Goal: Book appointment/travel/reservation

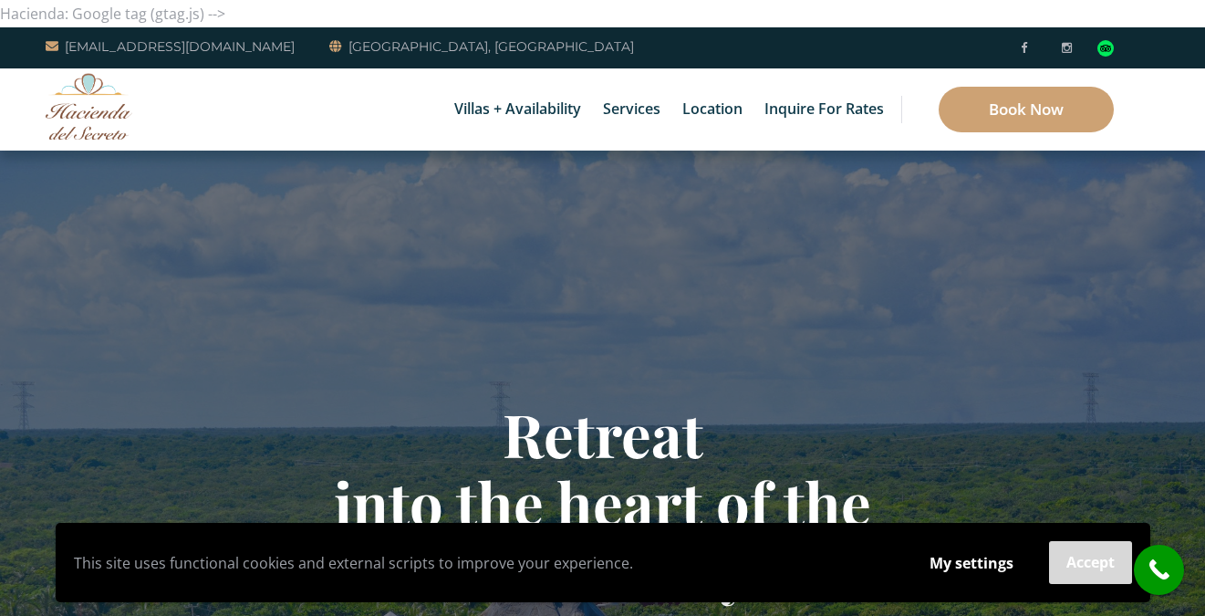
click at [1065, 568] on button "Accept" at bounding box center [1090, 562] width 83 height 43
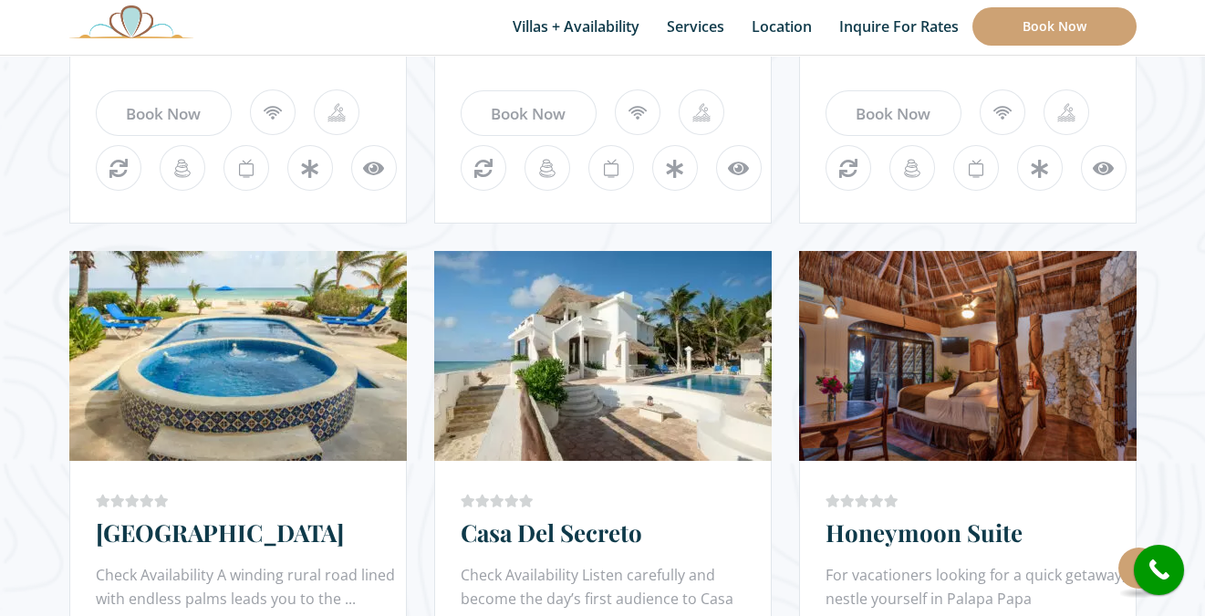
scroll to position [1622, 0]
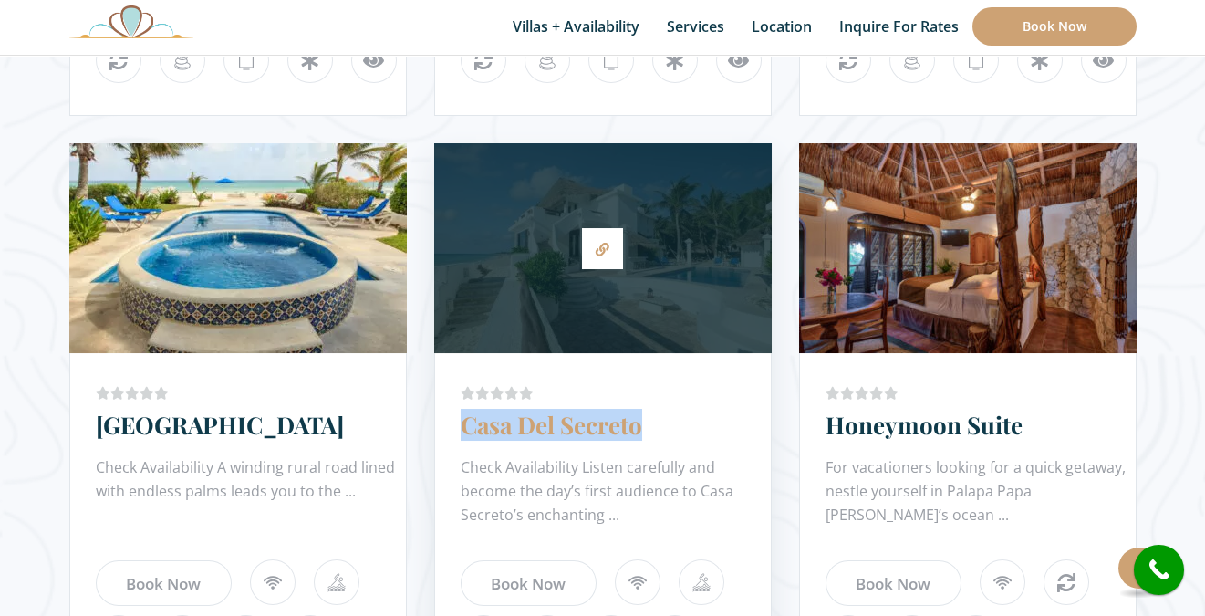
drag, startPoint x: 457, startPoint y: 424, endPoint x: 640, endPoint y: 426, distance: 183.4
click at [640, 426] on div "Price Starting From: $1,425.0 Night Casa Del Secreto Check Availability Listen …" at bounding box center [603, 550] width 338 height 395
copy link "Casa Del Secreto"
click at [615, 291] on div at bounding box center [603, 248] width 338 height 192
click at [597, 245] on icon at bounding box center [603, 250] width 14 height 14
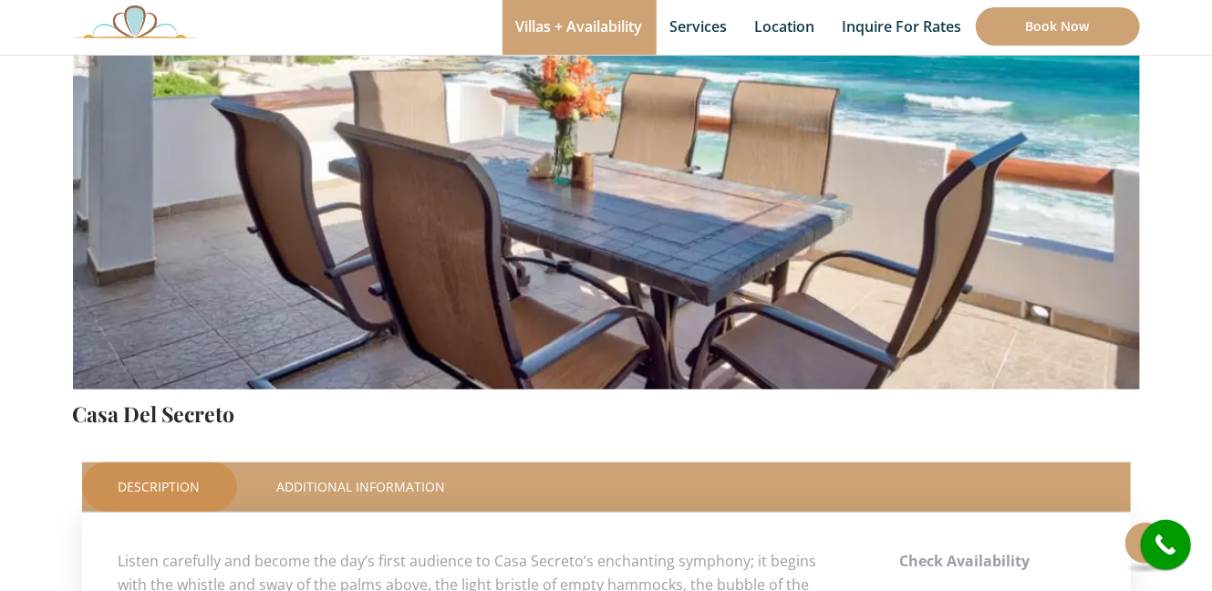
scroll to position [636, 0]
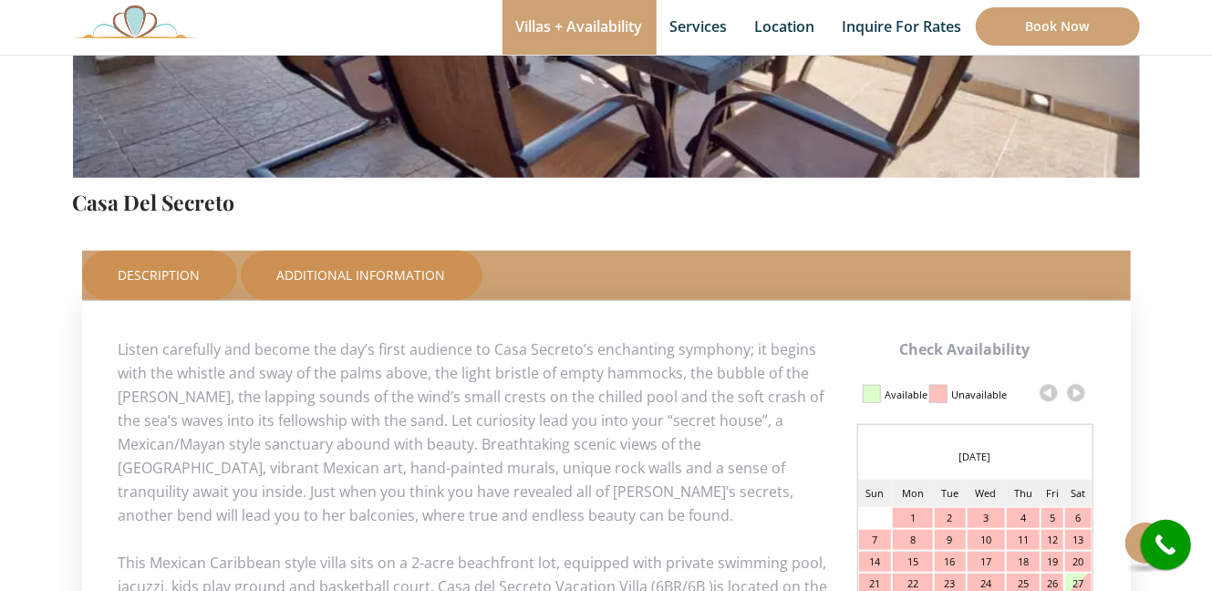
click at [367, 267] on link "Additional Information" at bounding box center [362, 275] width 242 height 49
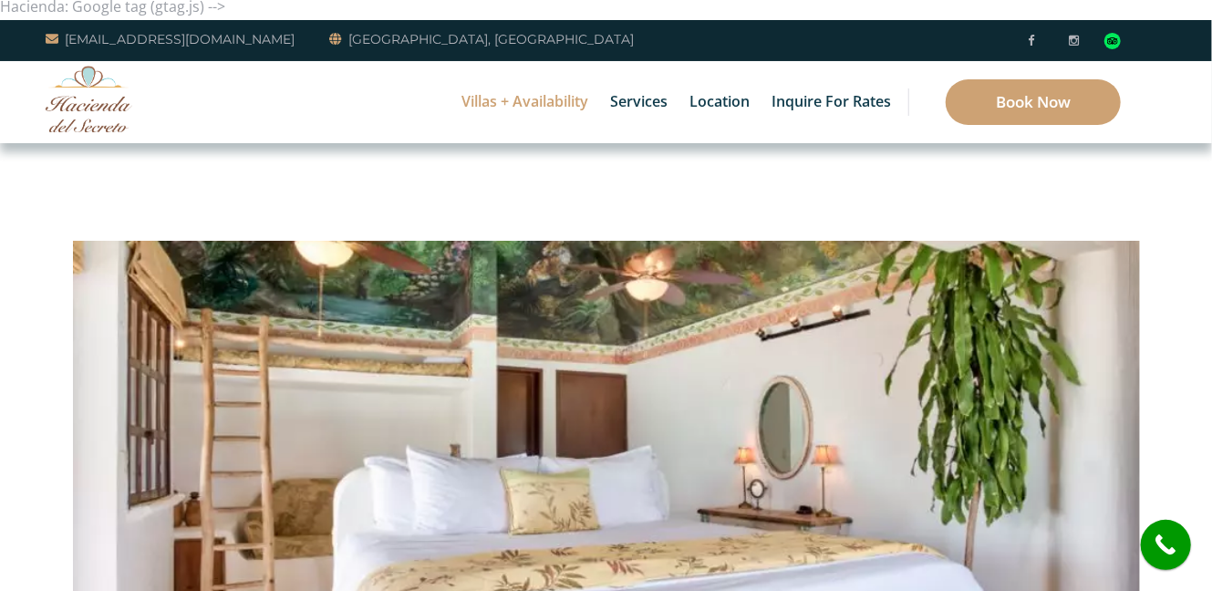
scroll to position [0, 0]
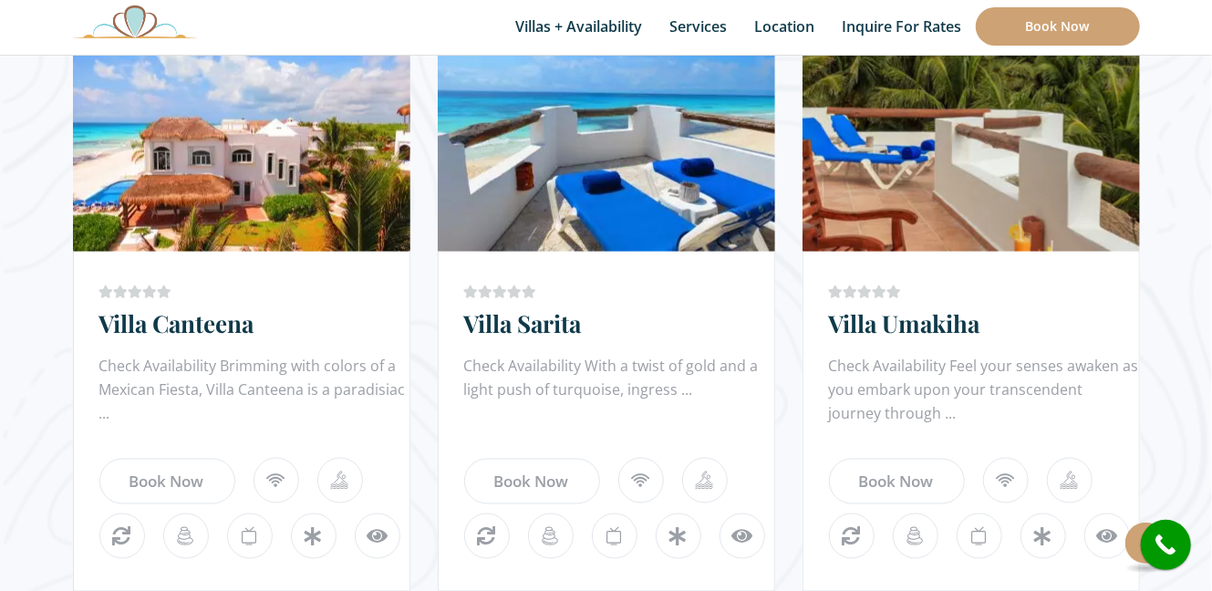
scroll to position [1207, 0]
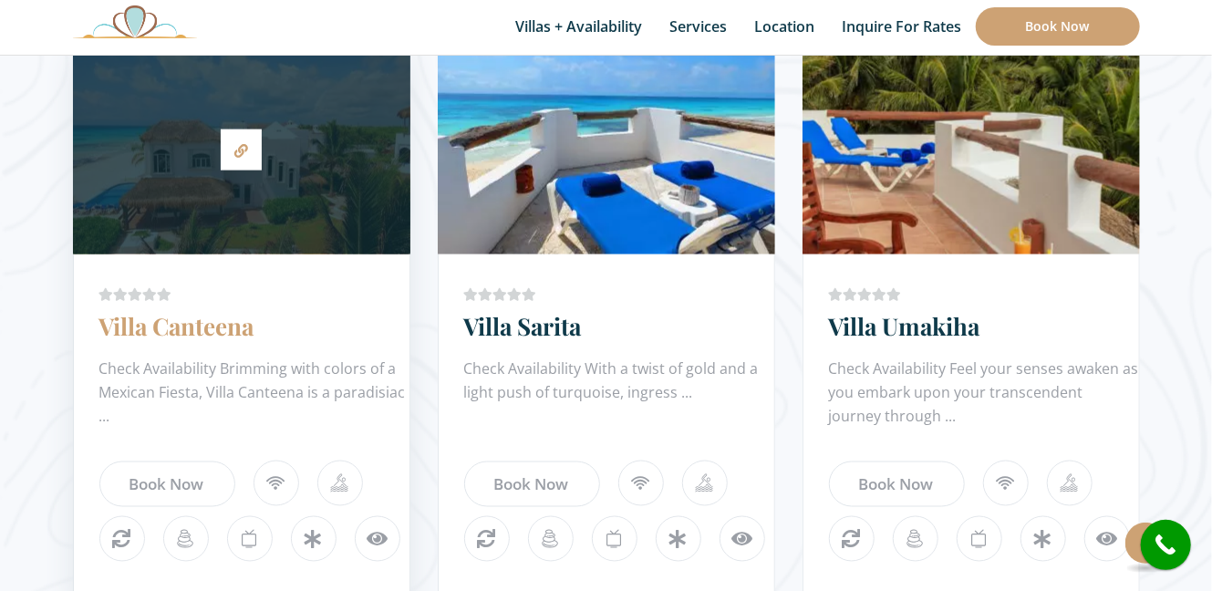
click at [229, 332] on link "Villa Canteena" at bounding box center [176, 326] width 155 height 32
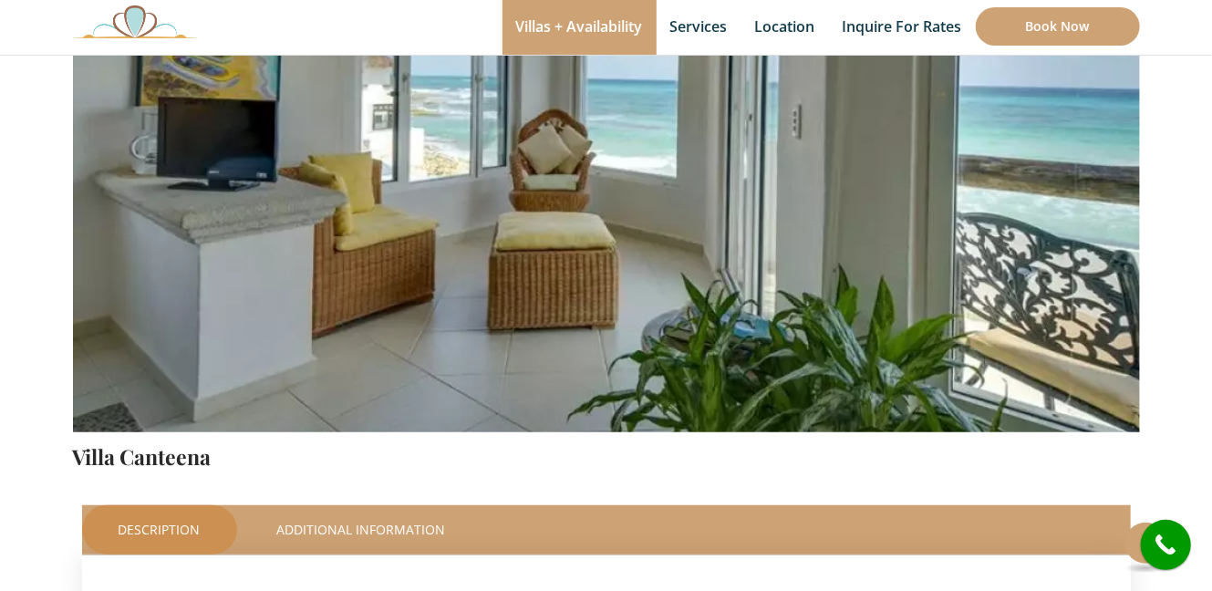
scroll to position [414, 0]
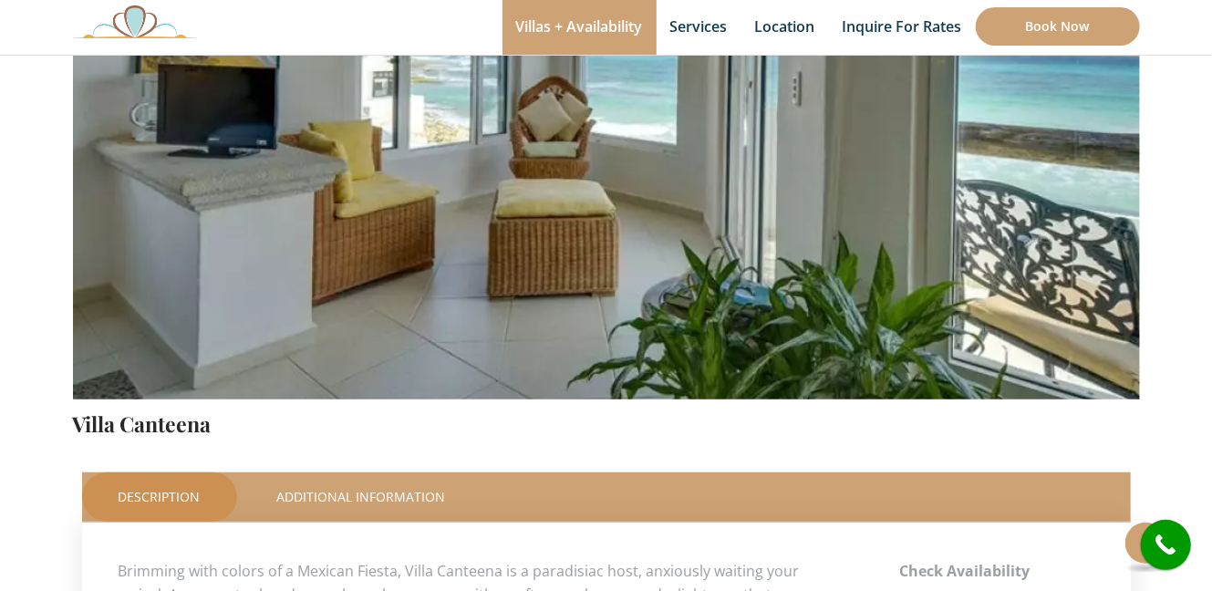
click at [431, 319] on img at bounding box center [606, 49] width 1067 height 712
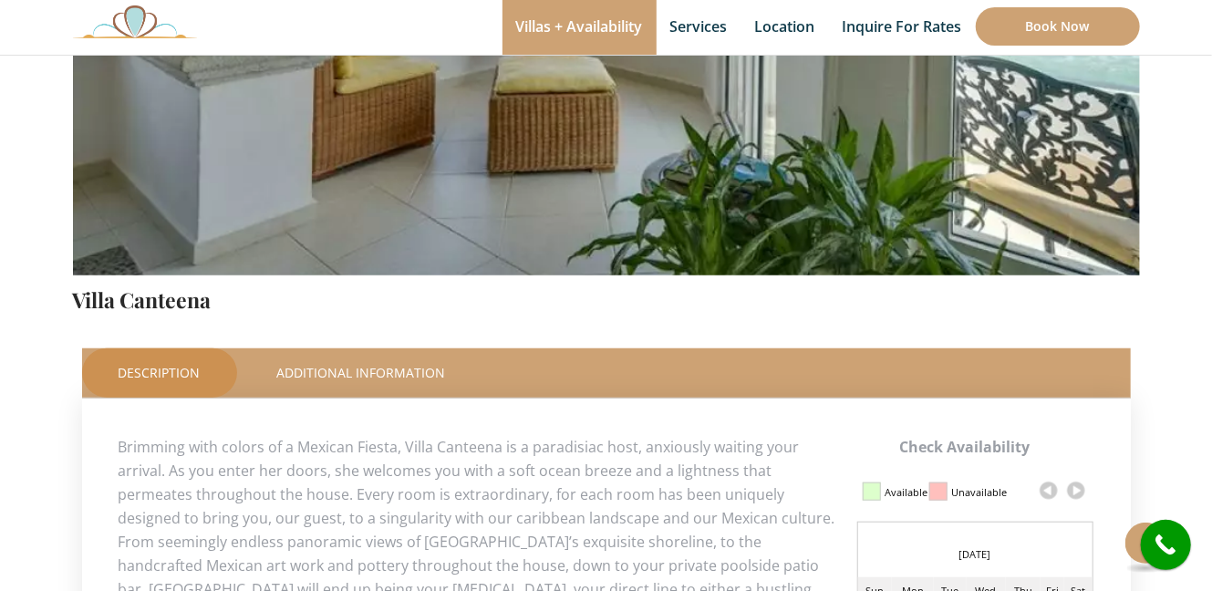
scroll to position [497, 0]
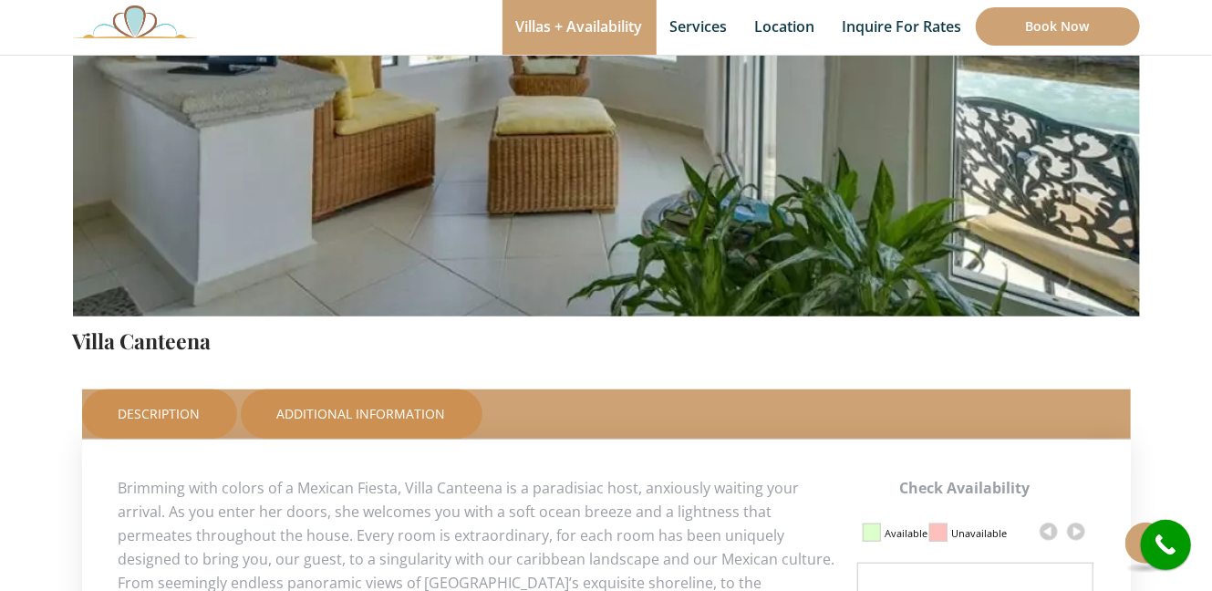
click at [353, 410] on link "Additional Information" at bounding box center [362, 414] width 242 height 49
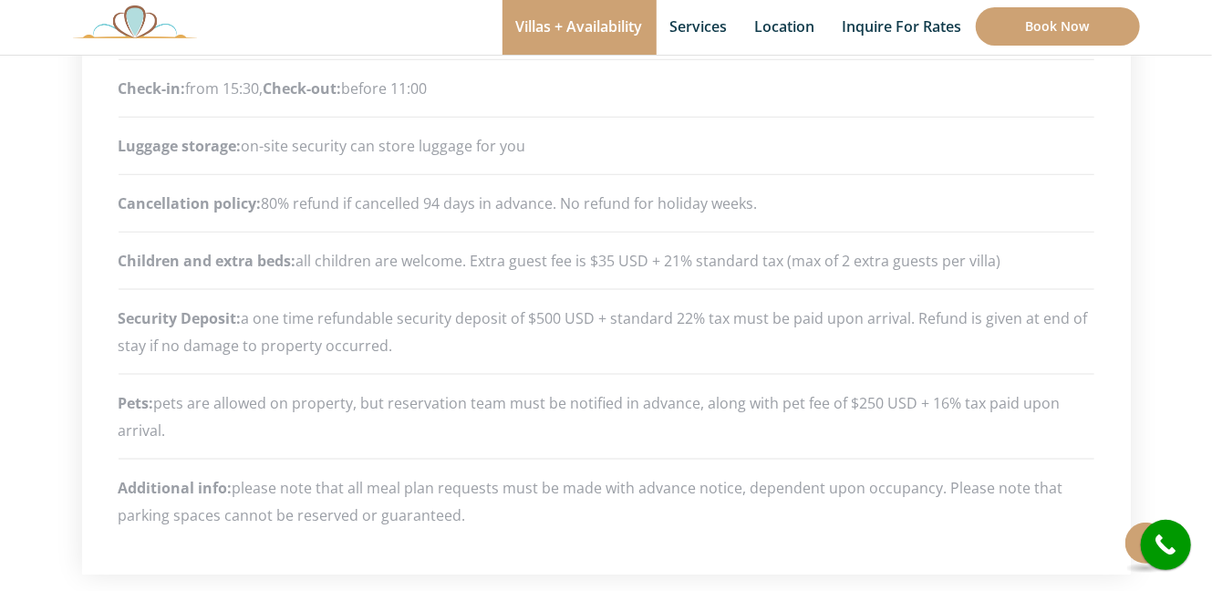
scroll to position [1160, 0]
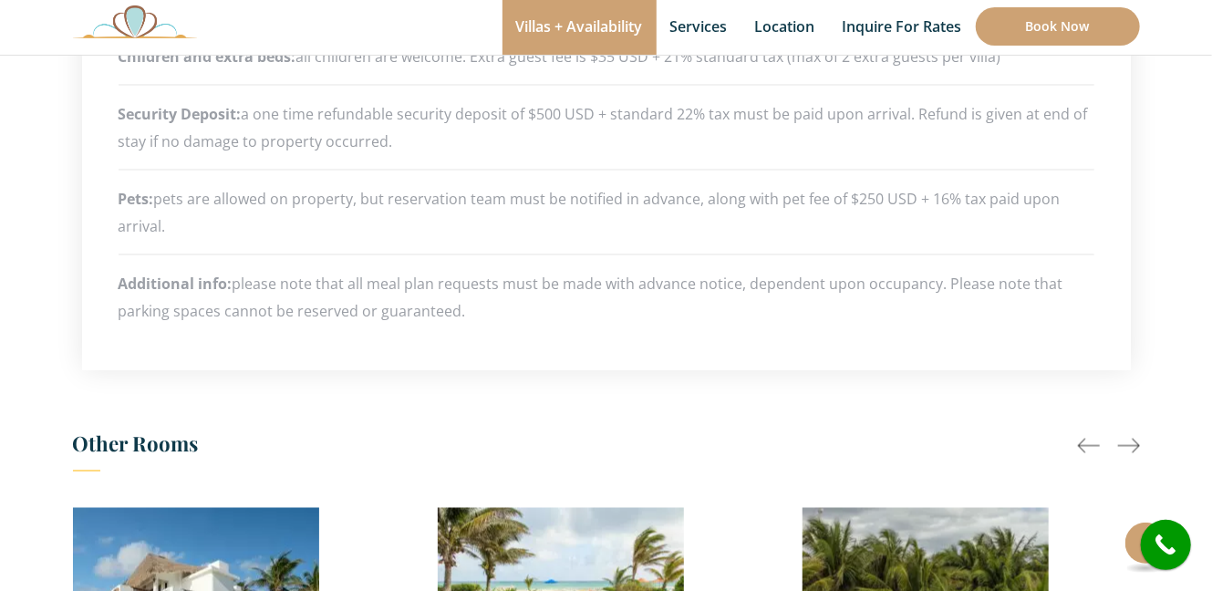
click at [1128, 439] on div at bounding box center [1129, 446] width 22 height 22
click at [1131, 440] on div at bounding box center [1129, 446] width 22 height 22
click at [1135, 441] on div at bounding box center [1129, 446] width 22 height 22
drag, startPoint x: 1135, startPoint y: 441, endPoint x: 1117, endPoint y: 441, distance: 17.3
click at [1134, 441] on div at bounding box center [1129, 446] width 22 height 22
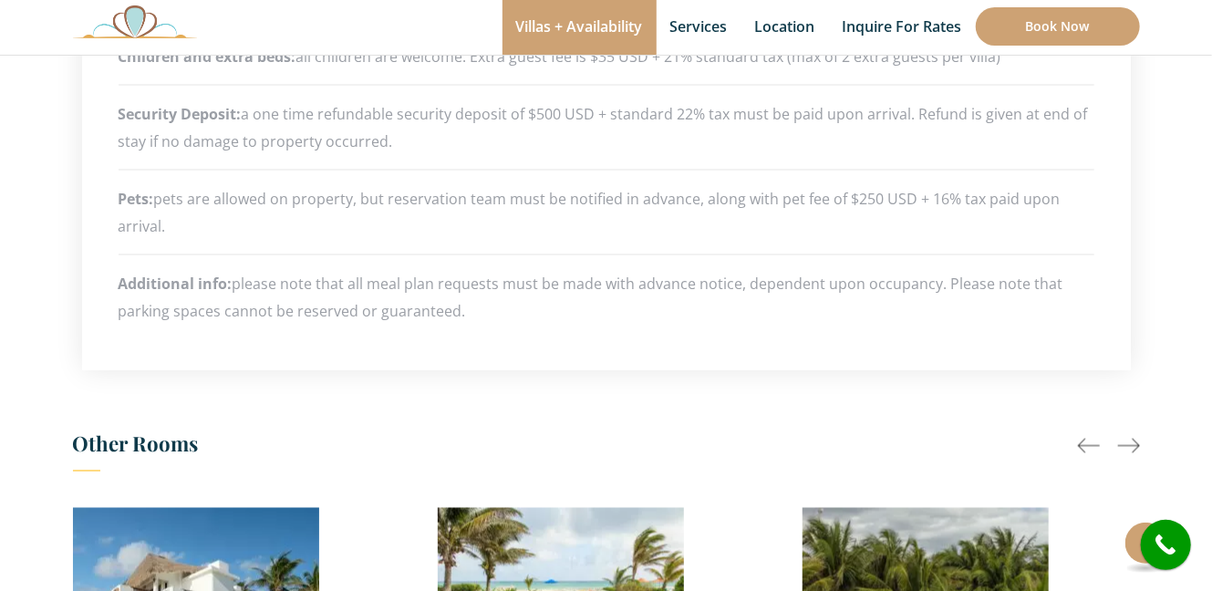
click at [1078, 441] on div at bounding box center [1089, 446] width 22 height 22
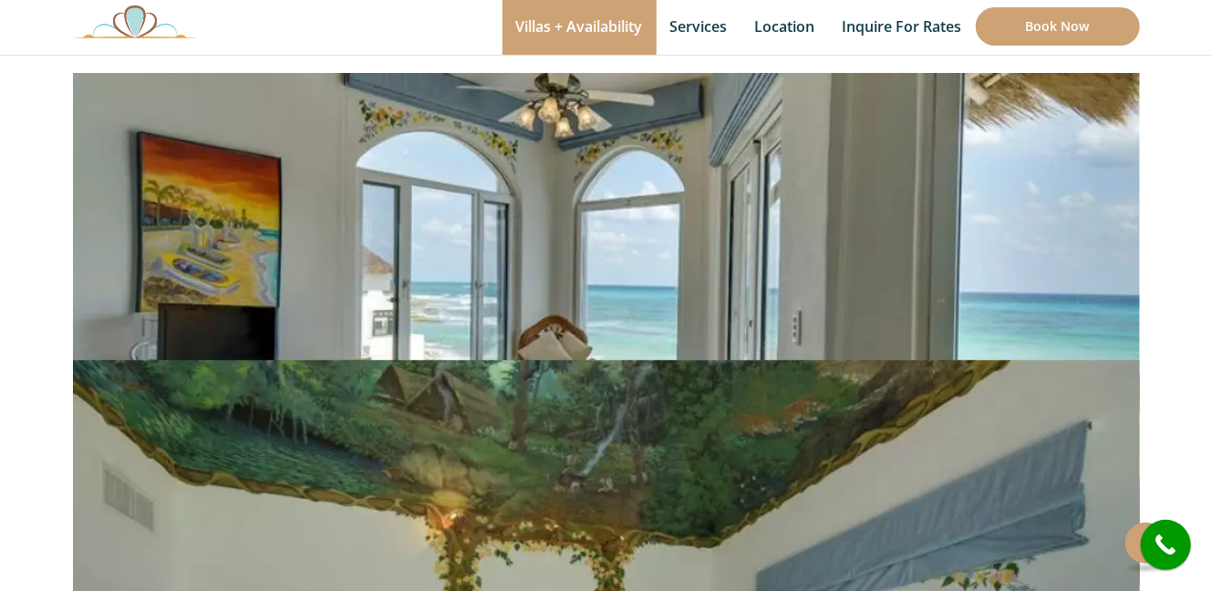
scroll to position [0, 0]
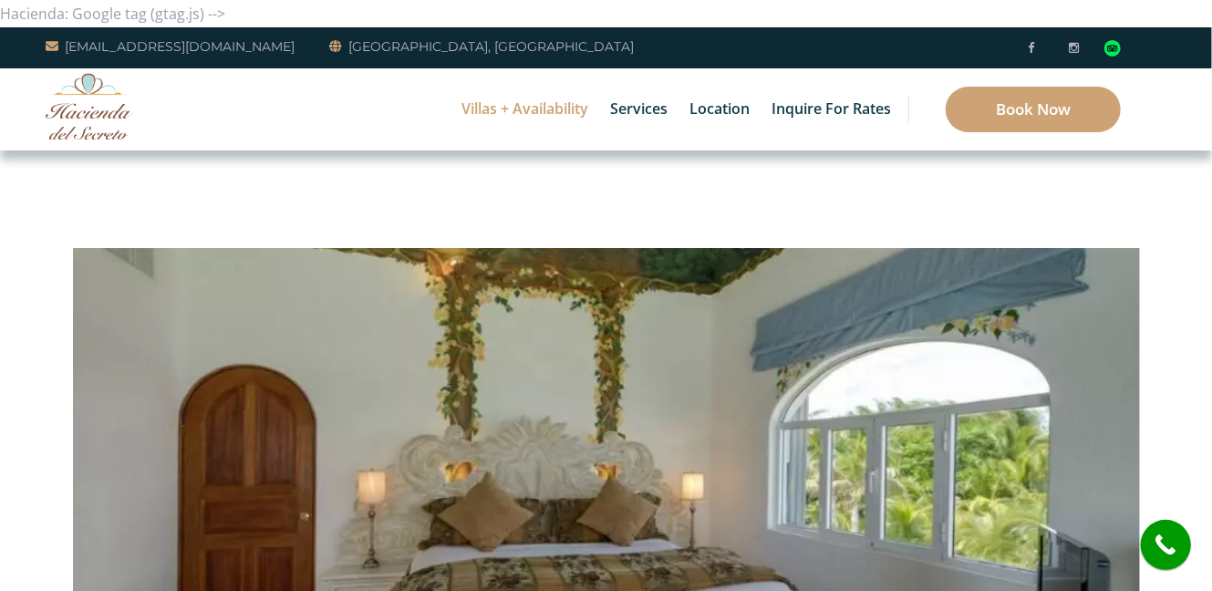
click at [701, 311] on img at bounding box center [606, 463] width 1067 height 712
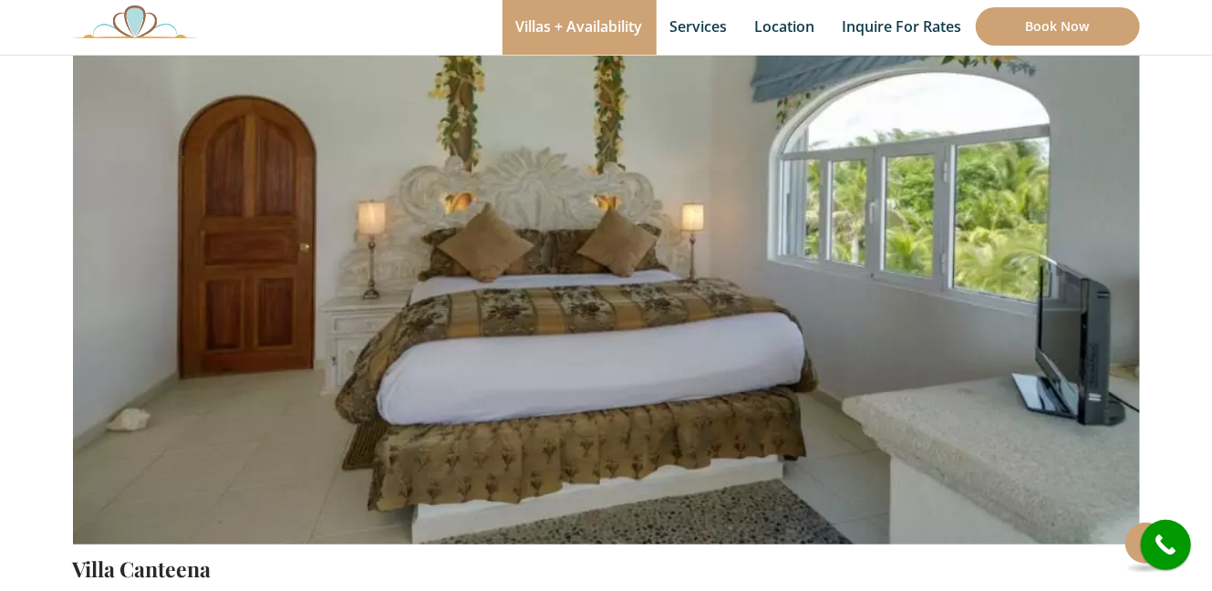
scroll to position [580, 0]
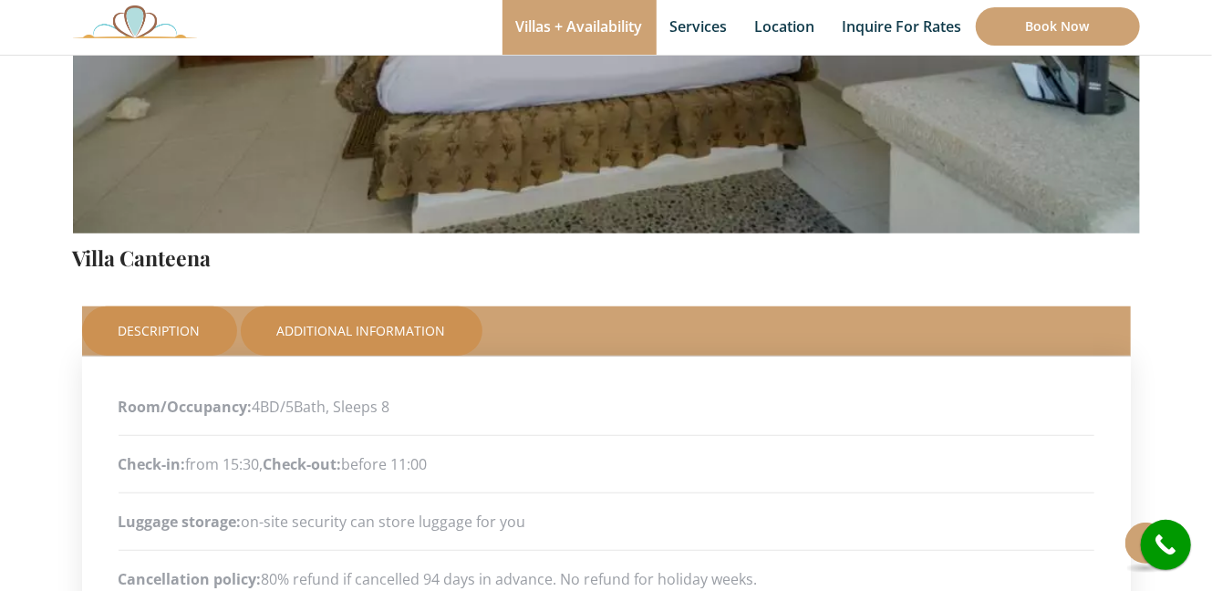
click at [173, 312] on link "Description" at bounding box center [159, 331] width 155 height 49
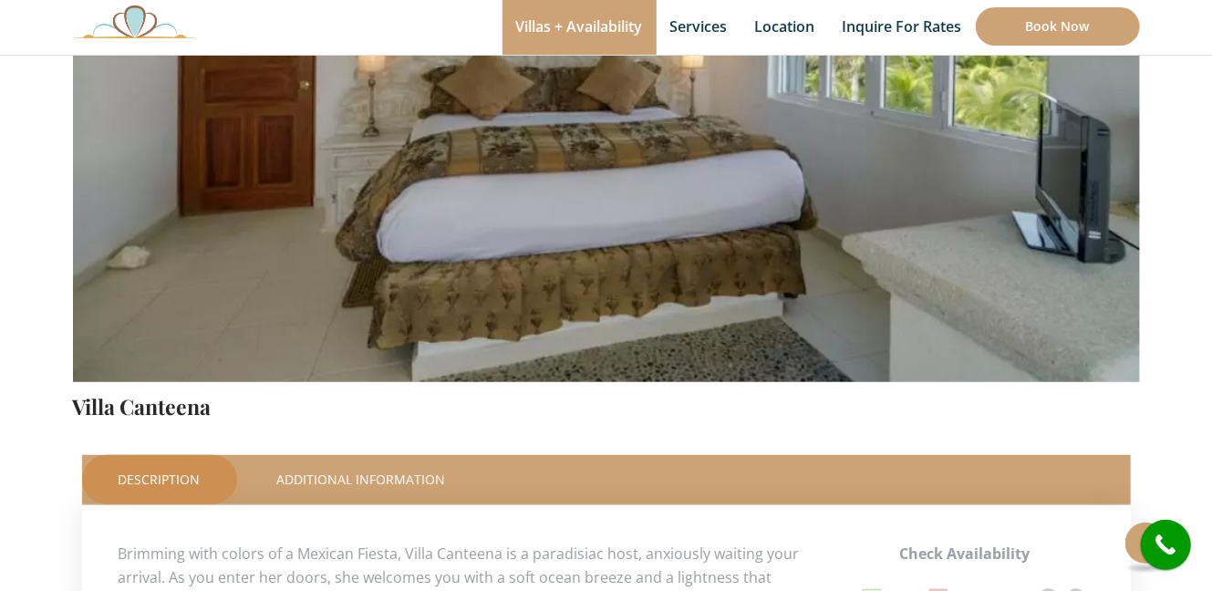
scroll to position [663, 0]
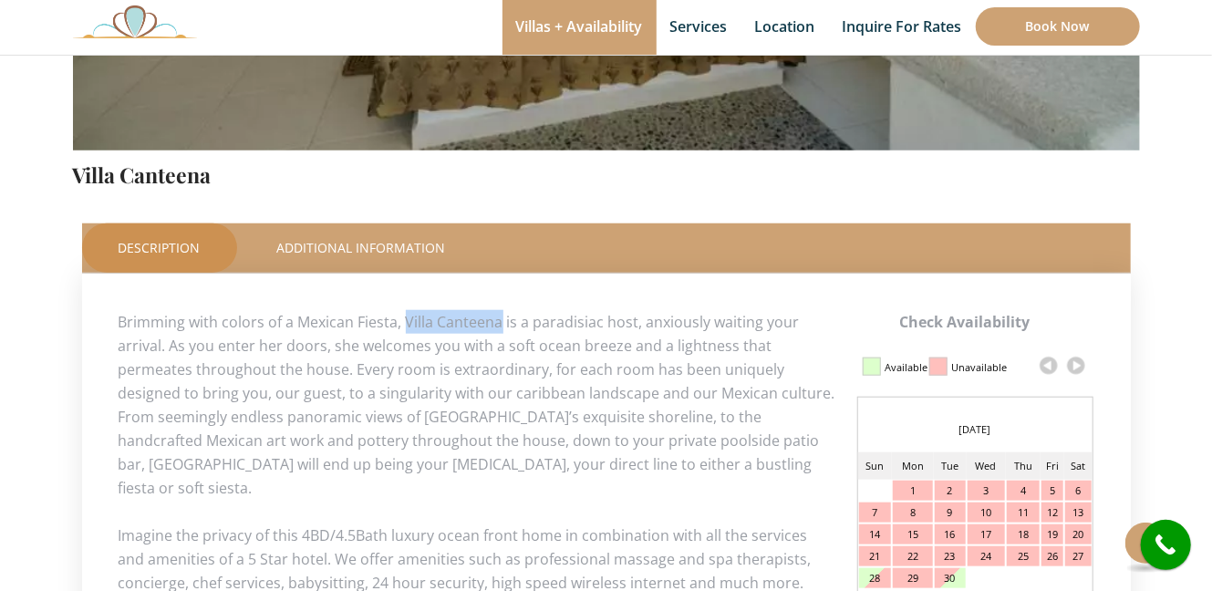
drag, startPoint x: 407, startPoint y: 326, endPoint x: 498, endPoint y: 324, distance: 91.2
click at [498, 324] on p "Brimming with colors of a Mexican Fiesta, Villa Canteena is a paradisiac host, …" at bounding box center [607, 405] width 976 height 190
copy p "Villa Canteena"
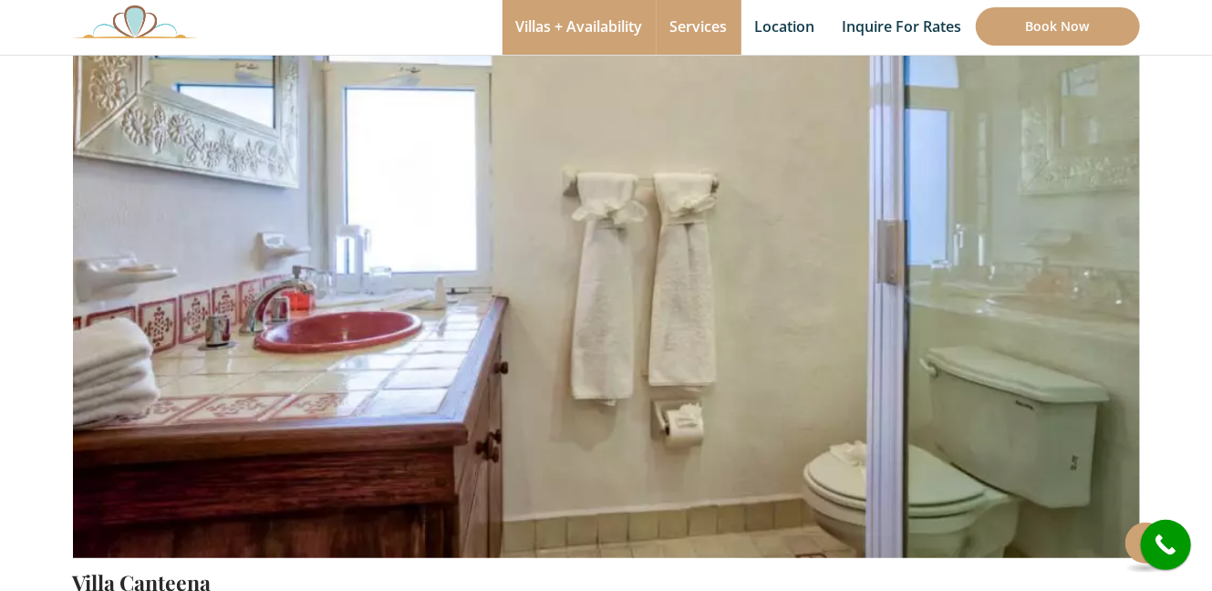
scroll to position [0, 0]
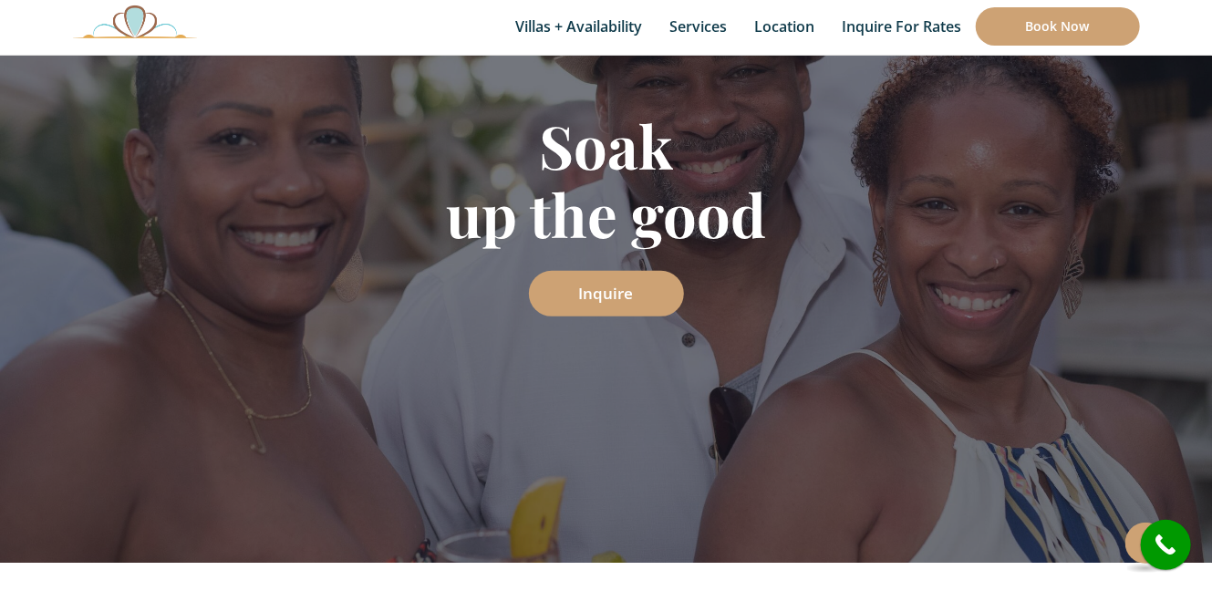
scroll to position [240, 0]
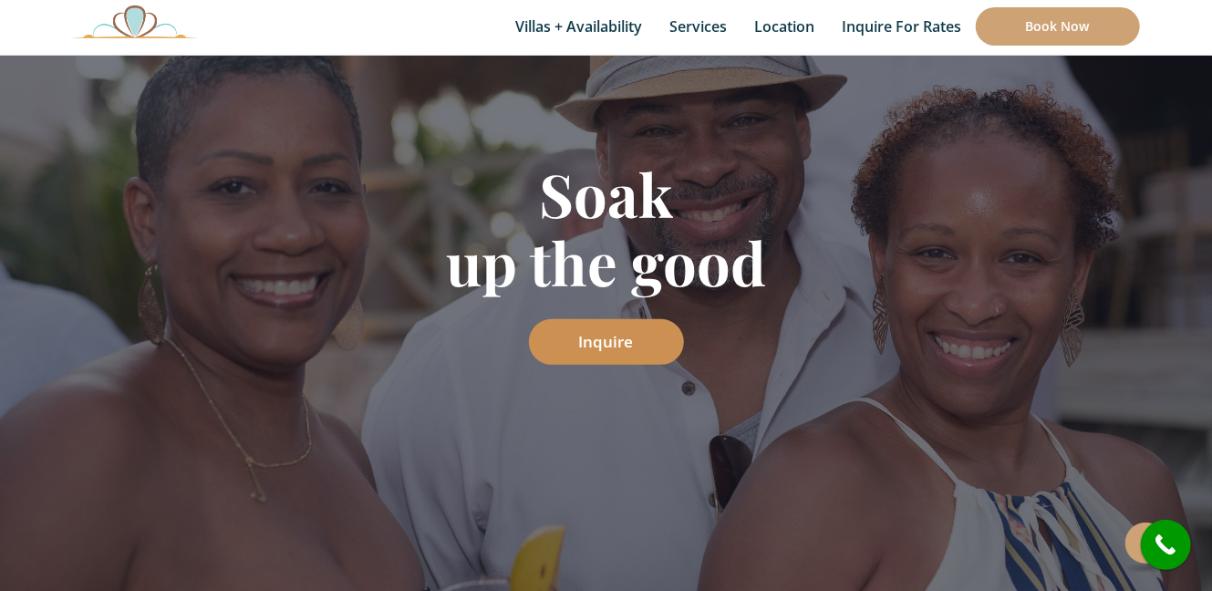
click at [627, 335] on link "Inquire" at bounding box center [606, 342] width 155 height 46
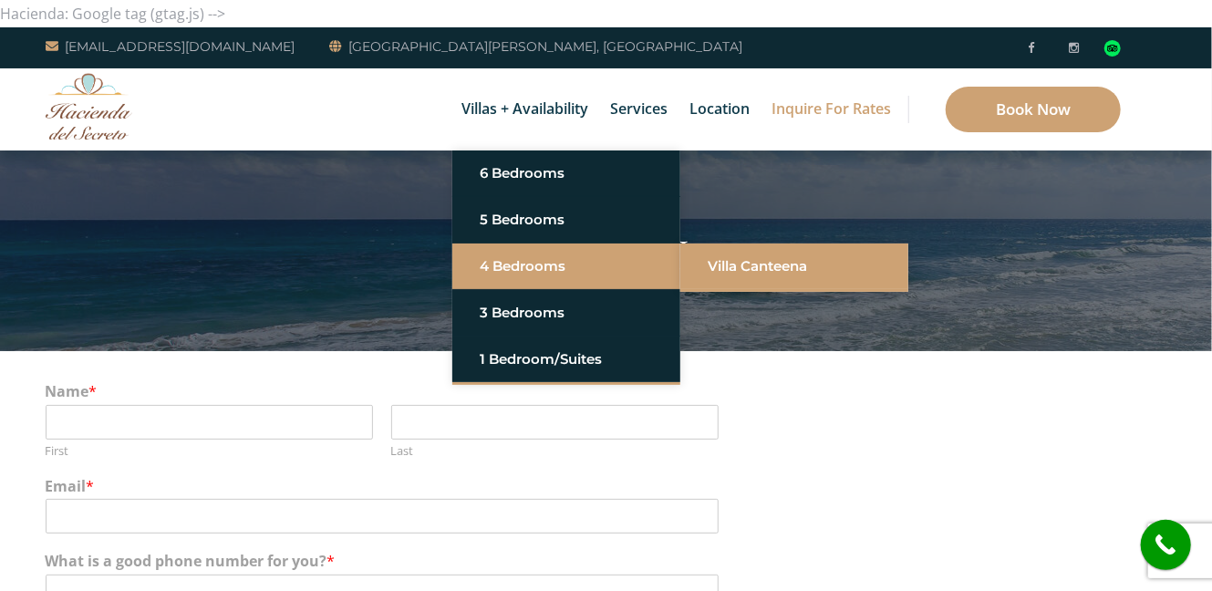
click at [750, 273] on link "Villa Canteena" at bounding box center [794, 266] width 173 height 33
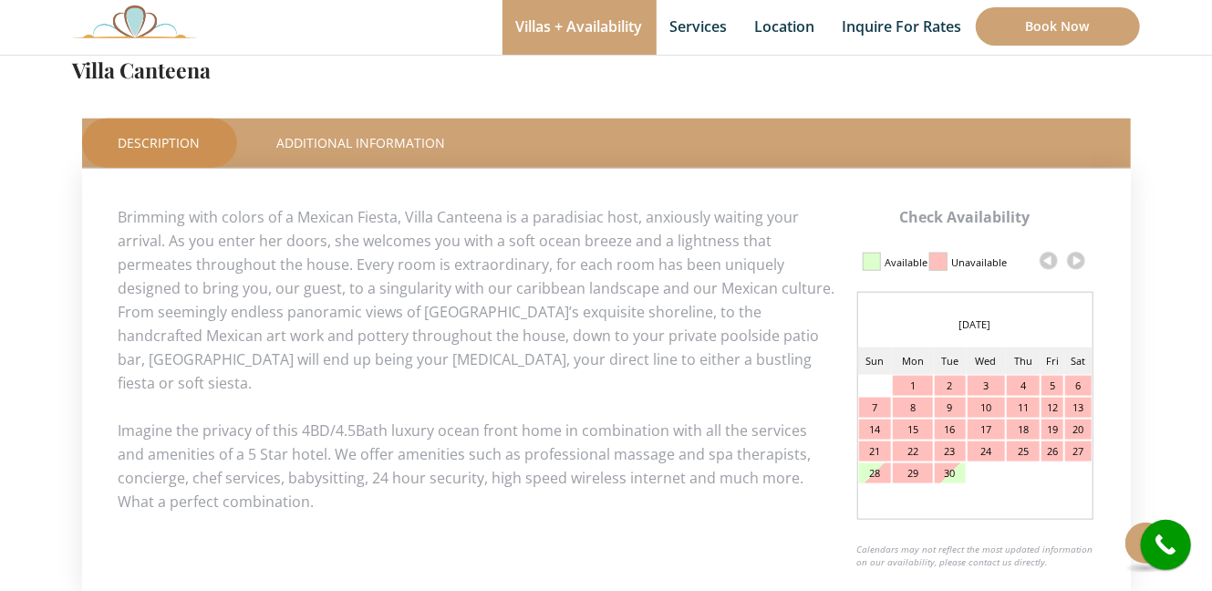
scroll to position [771, 0]
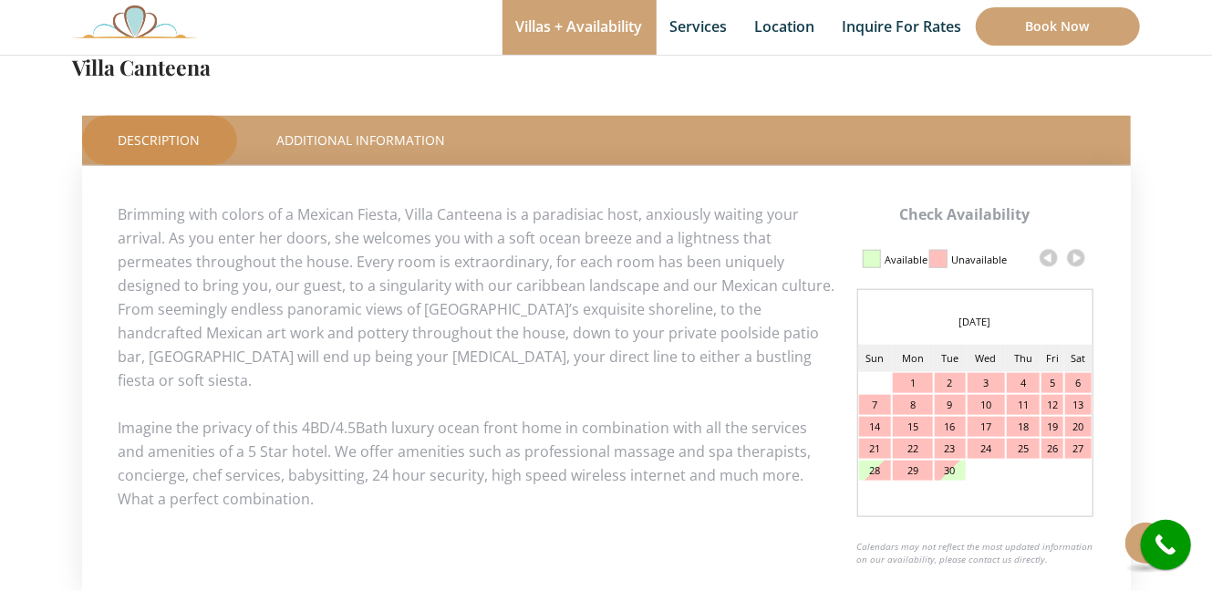
click at [1076, 255] on link at bounding box center [1076, 257] width 27 height 27
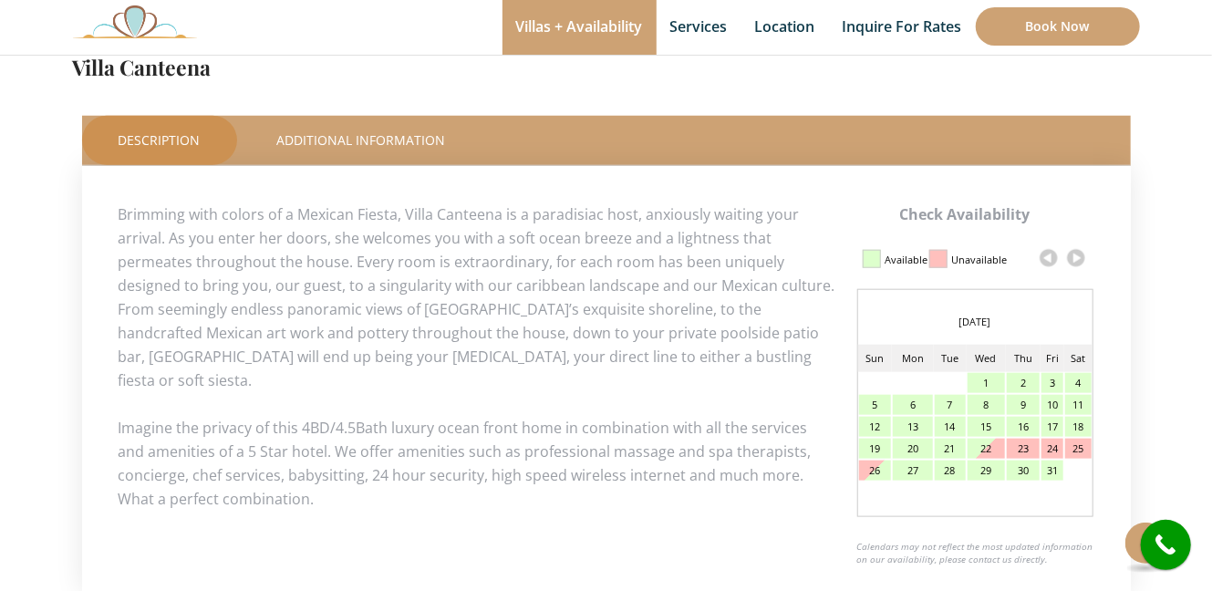
click at [1076, 256] on link at bounding box center [1076, 257] width 27 height 27
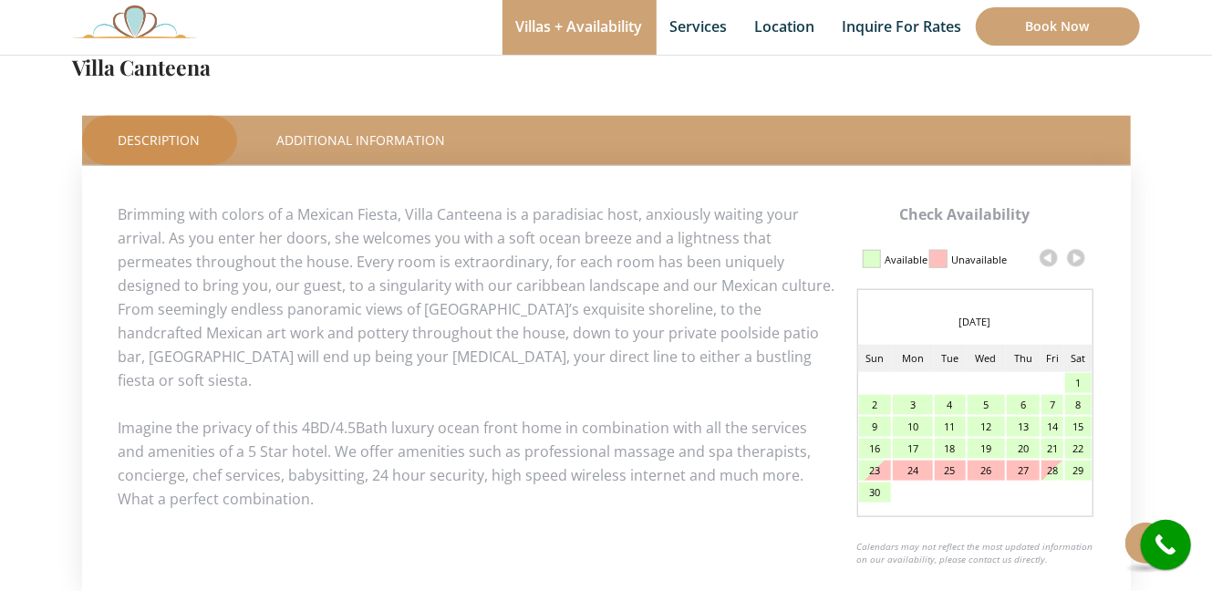
click at [1076, 256] on link at bounding box center [1076, 257] width 27 height 27
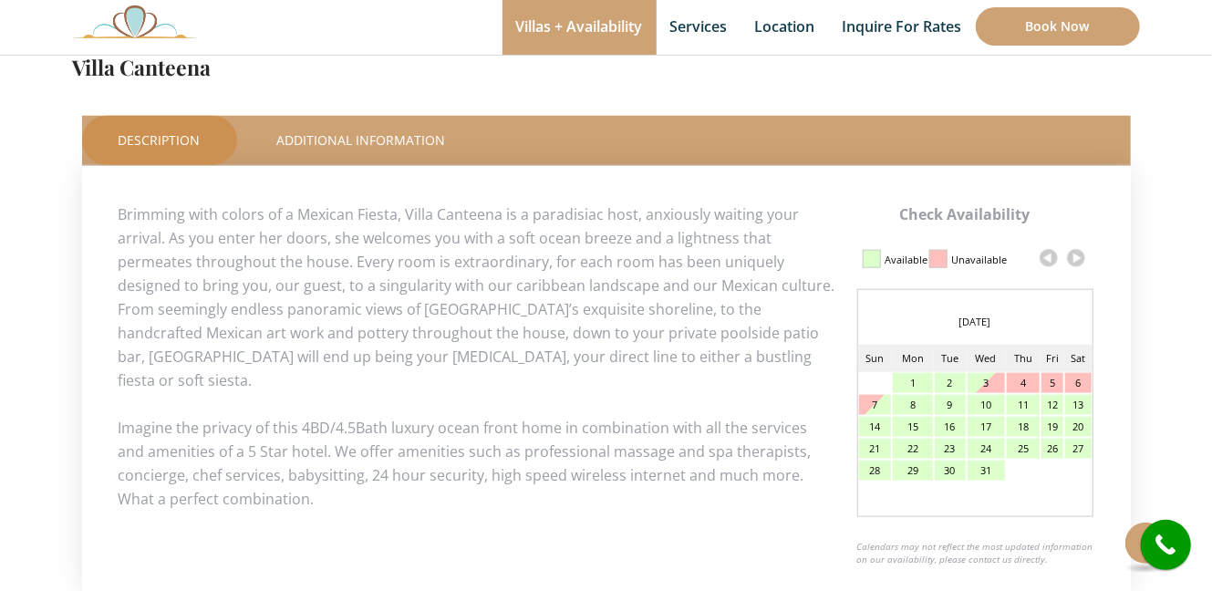
click at [1076, 256] on link at bounding box center [1076, 257] width 27 height 27
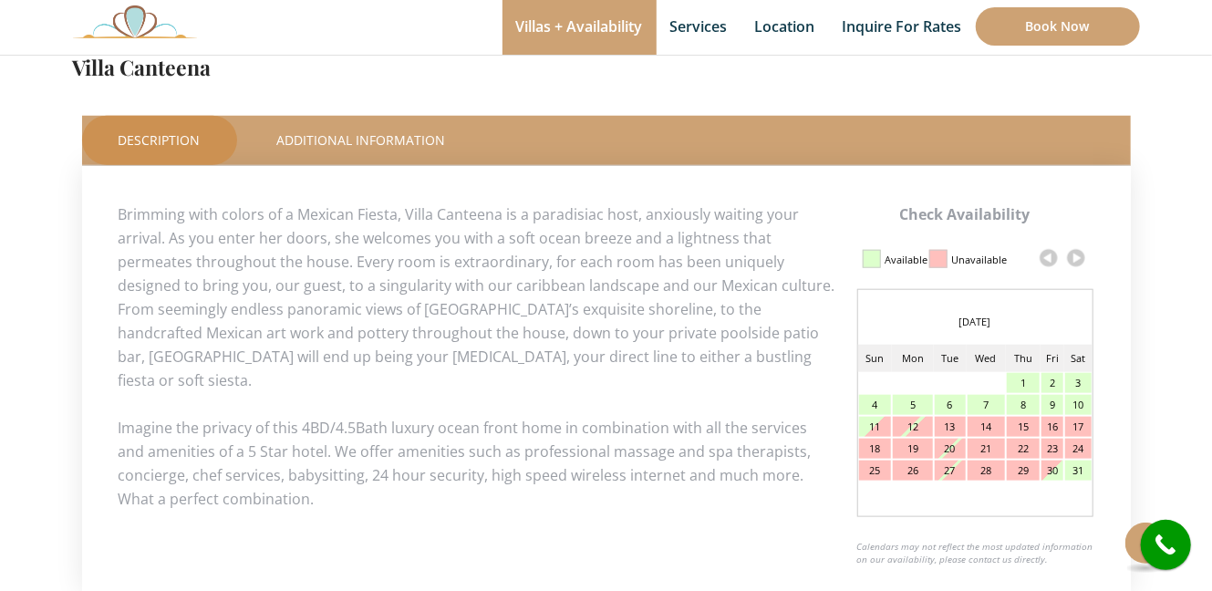
click at [1076, 256] on link at bounding box center [1076, 257] width 27 height 27
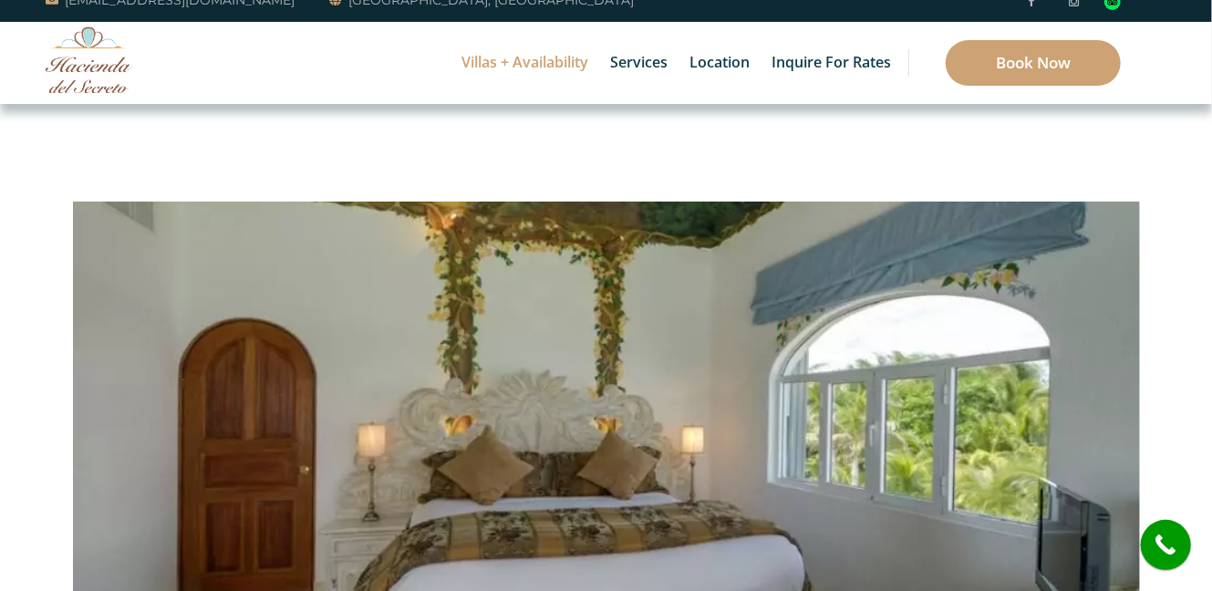
scroll to position [0, 0]
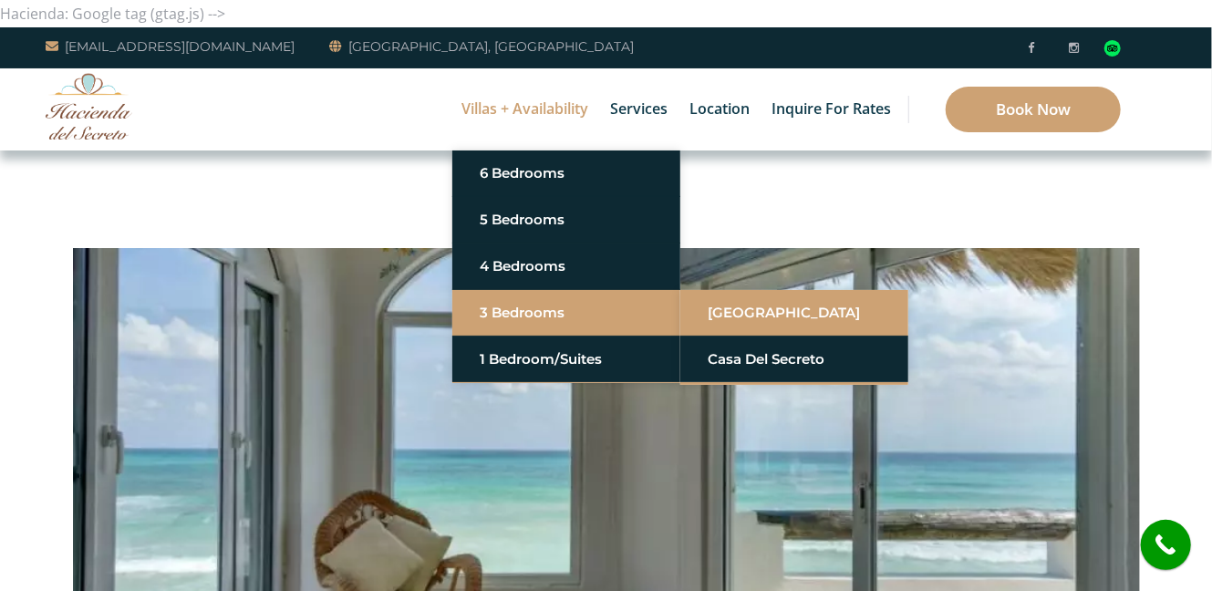
click at [780, 316] on link "[GEOGRAPHIC_DATA]" at bounding box center [794, 312] width 173 height 33
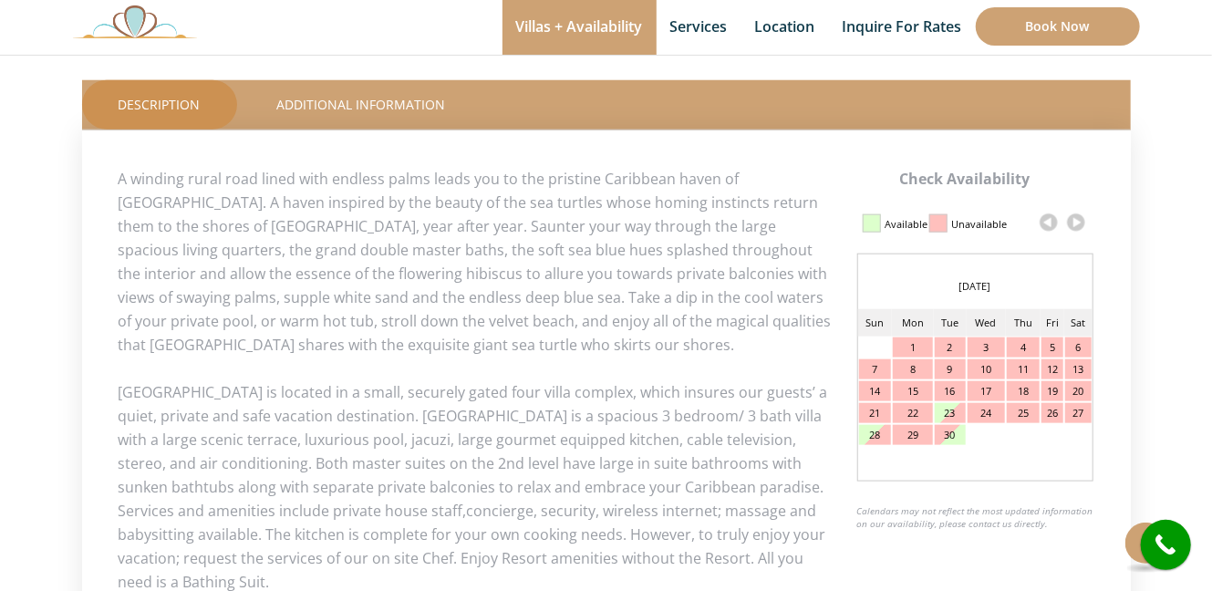
scroll to position [829, 0]
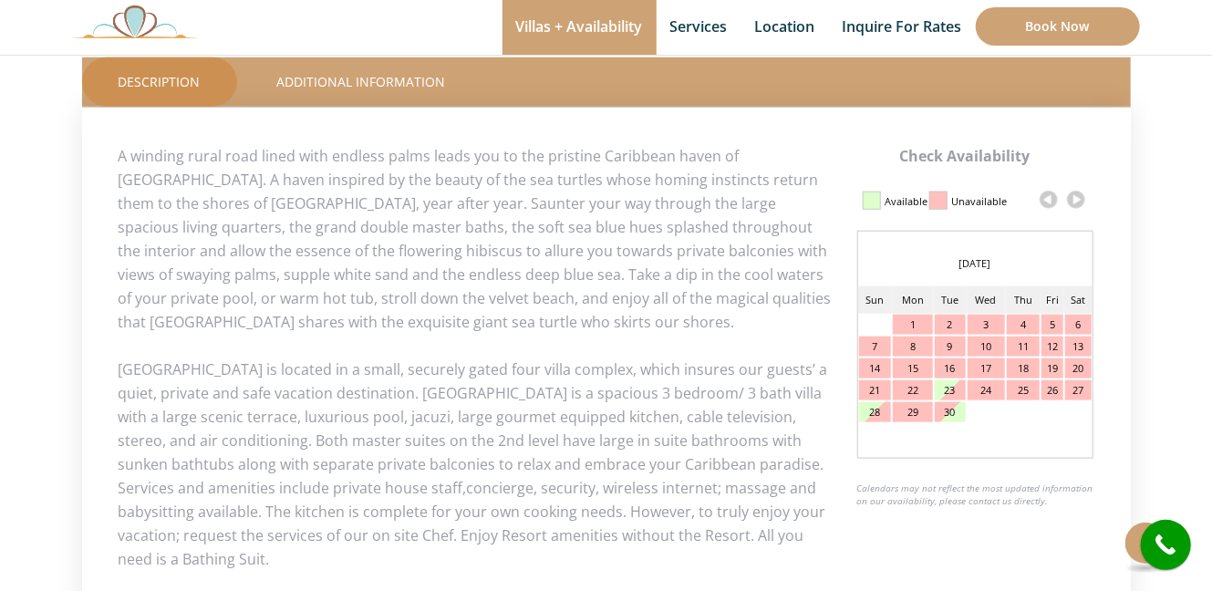
click at [1079, 204] on link at bounding box center [1076, 199] width 27 height 27
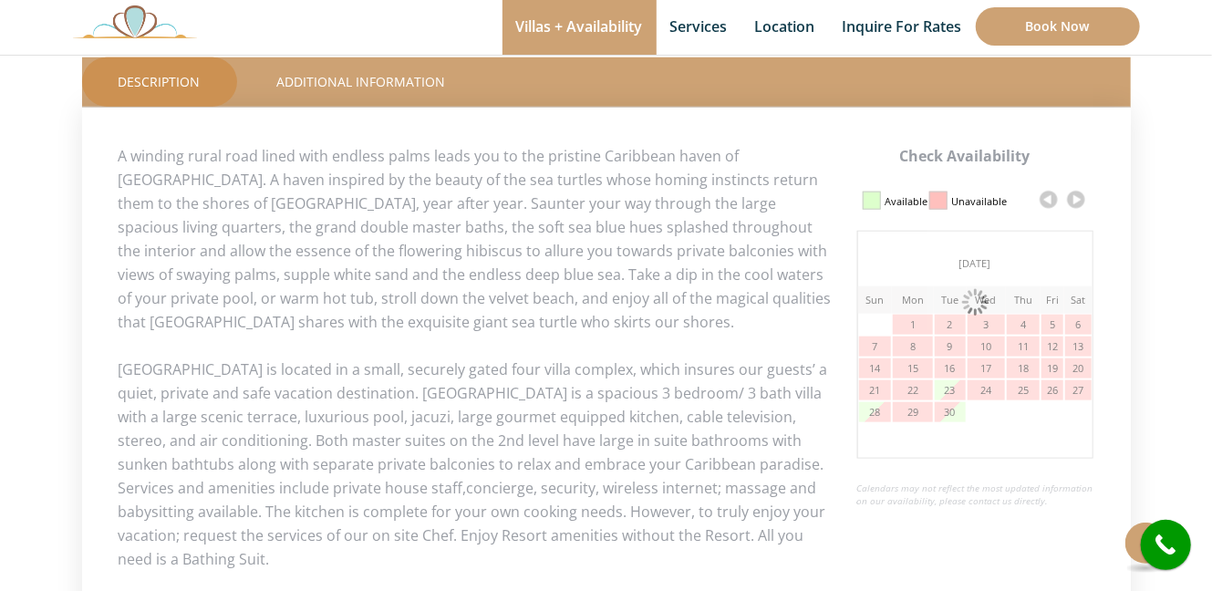
click at [1073, 201] on link at bounding box center [1076, 199] width 27 height 27
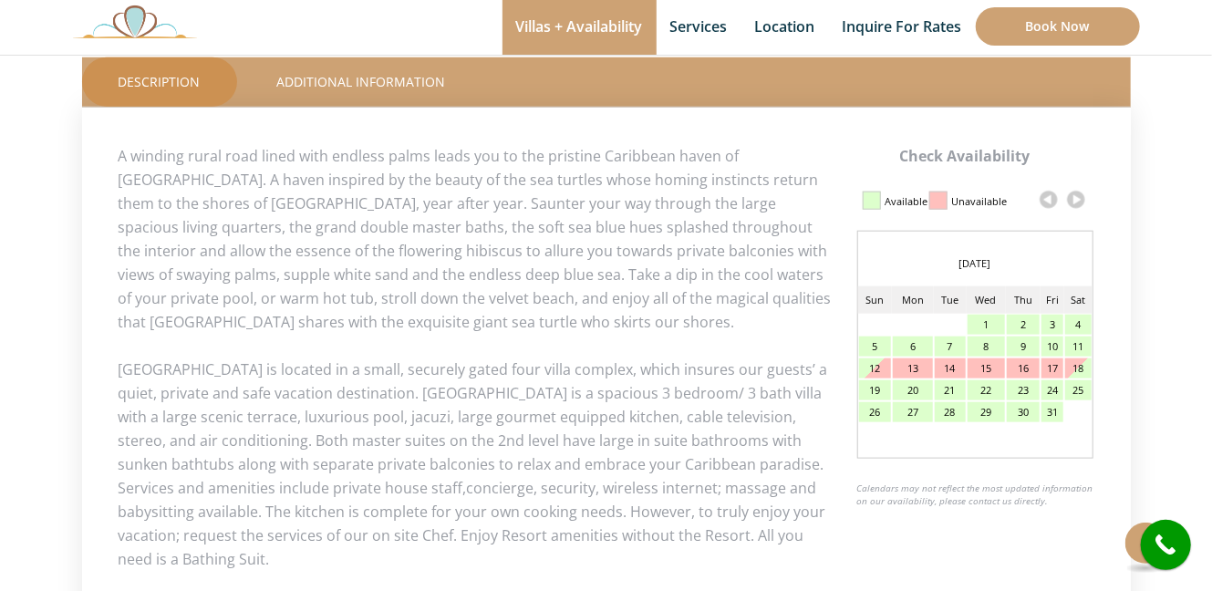
click at [1076, 200] on link at bounding box center [1076, 199] width 27 height 27
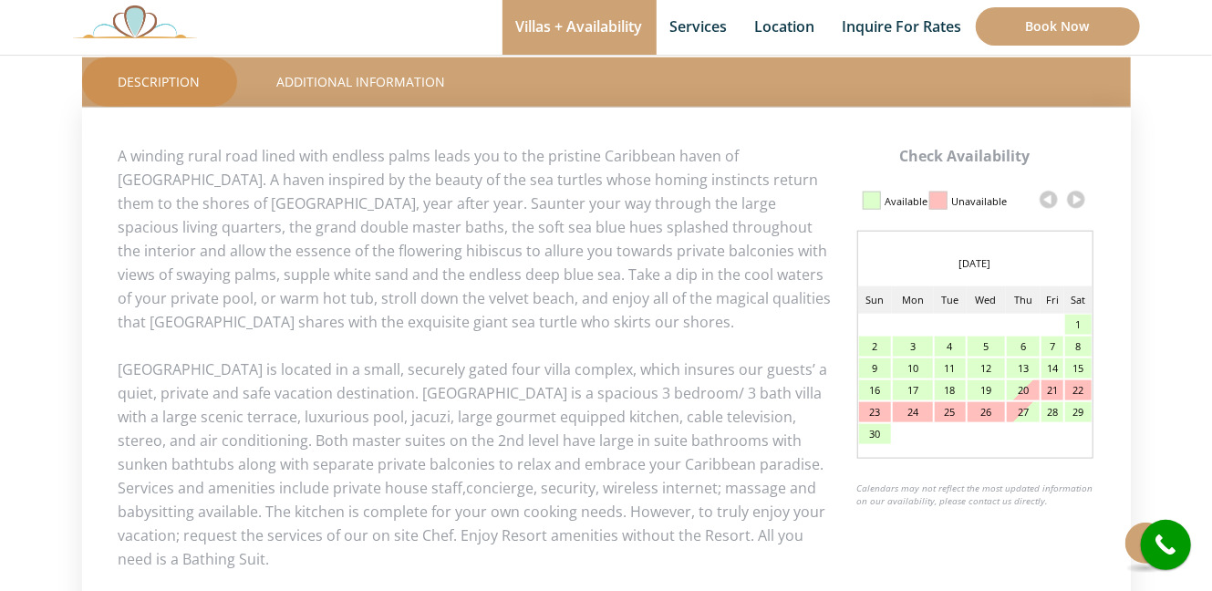
click at [1076, 200] on link at bounding box center [1076, 199] width 27 height 27
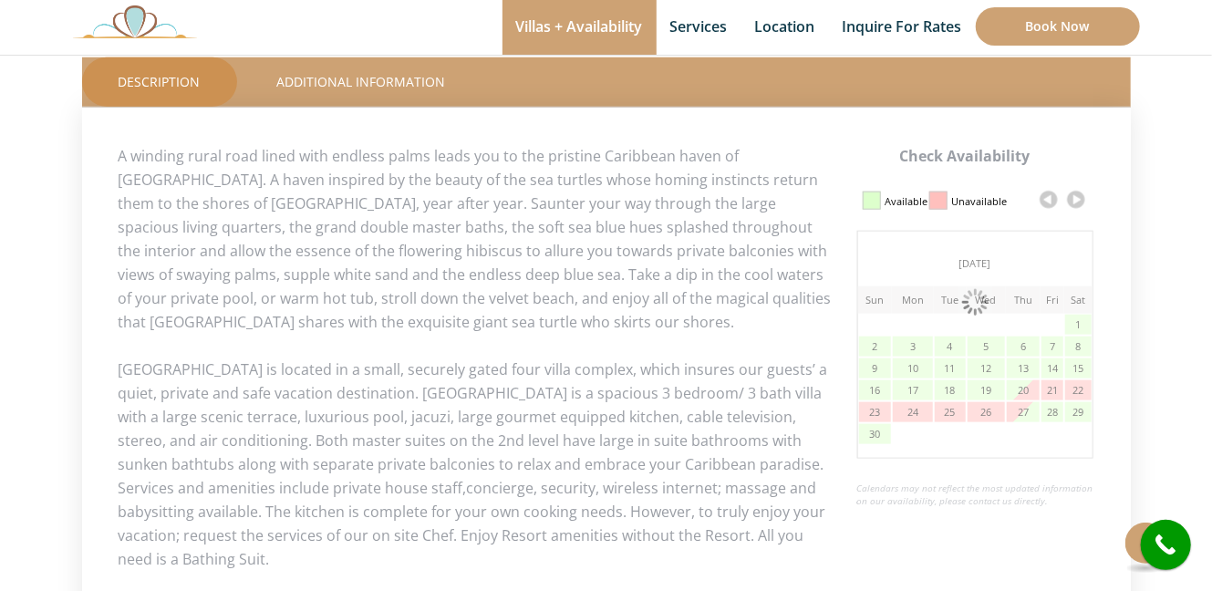
click at [1076, 200] on link at bounding box center [1076, 199] width 27 height 27
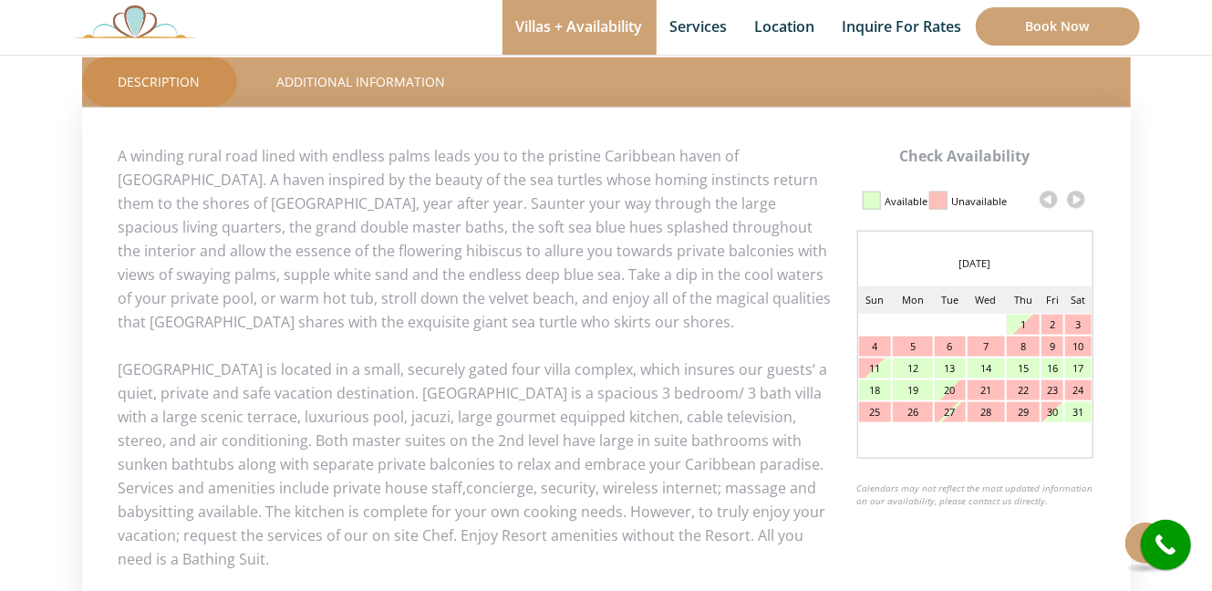
click at [1077, 198] on link at bounding box center [1076, 199] width 27 height 27
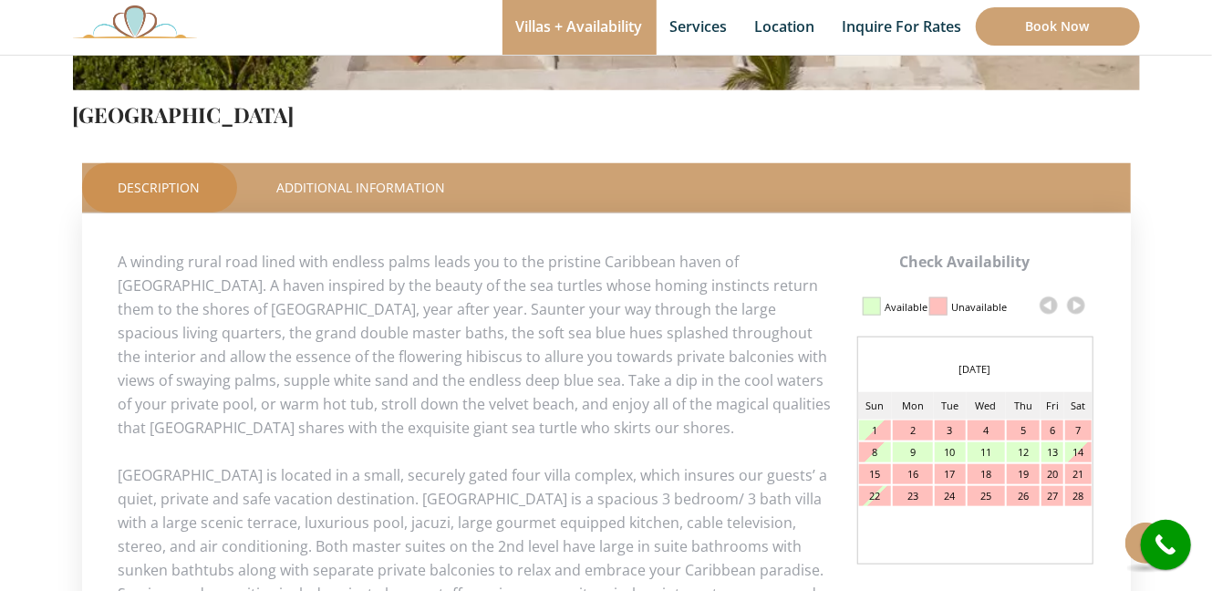
scroll to position [746, 0]
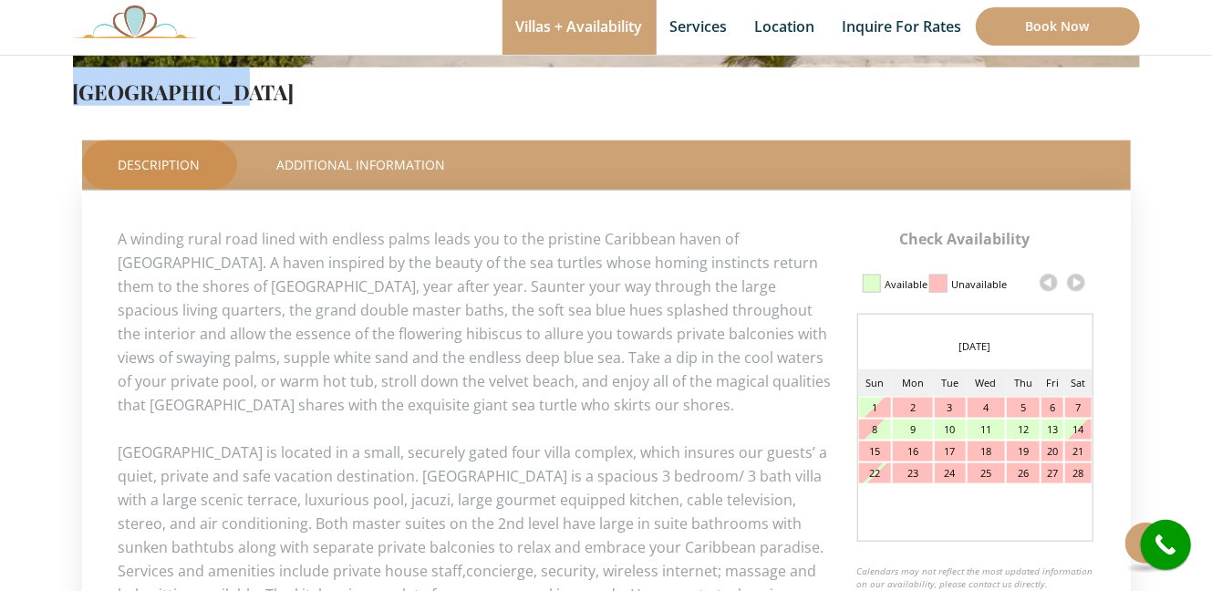
drag, startPoint x: 61, startPoint y: 95, endPoint x: 216, endPoint y: 99, distance: 155.1
click at [216, 99] on div "Check Availability This Room Villa Tortuga Price Starting From: $480.0 Night De…" at bounding box center [606, 367] width 1095 height 1730
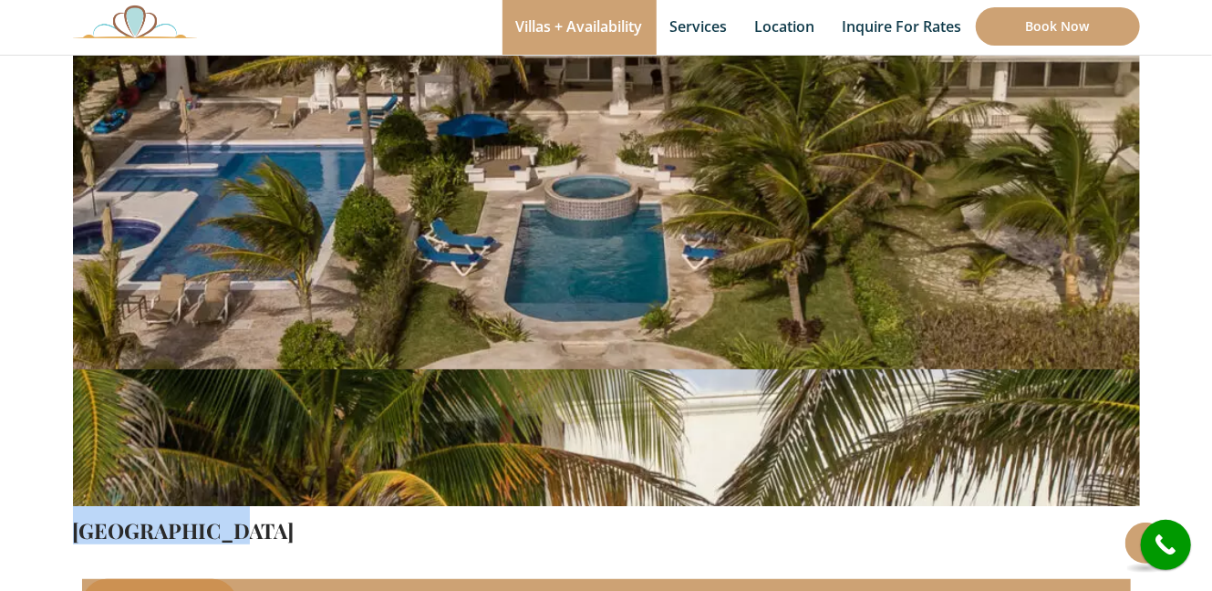
scroll to position [91, 0]
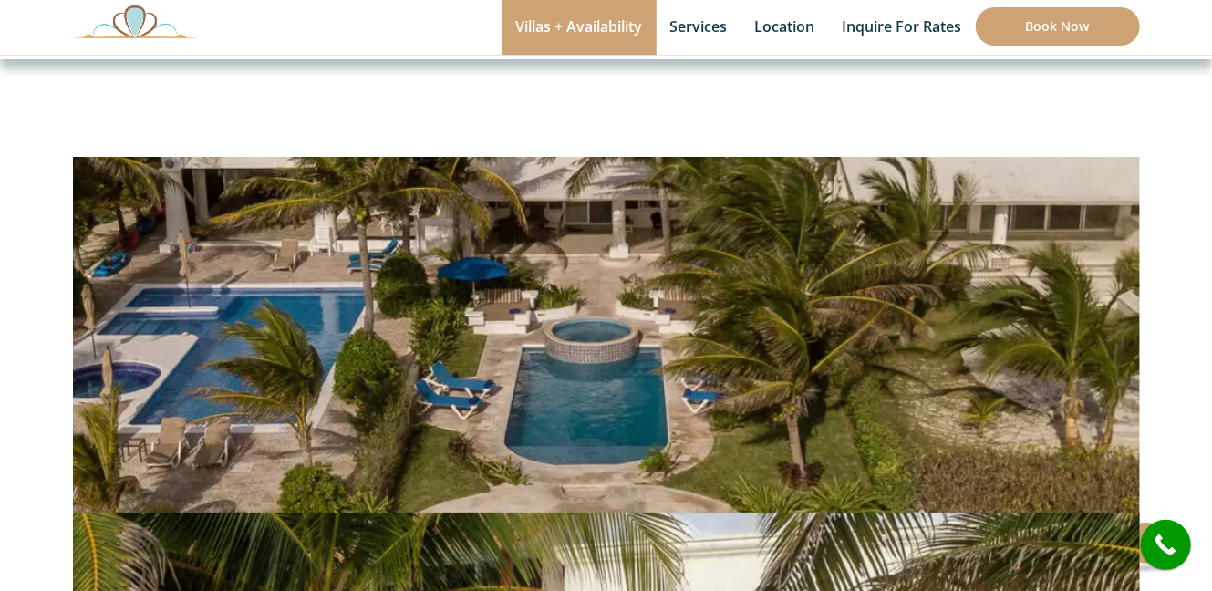
copy link "[GEOGRAPHIC_DATA]"
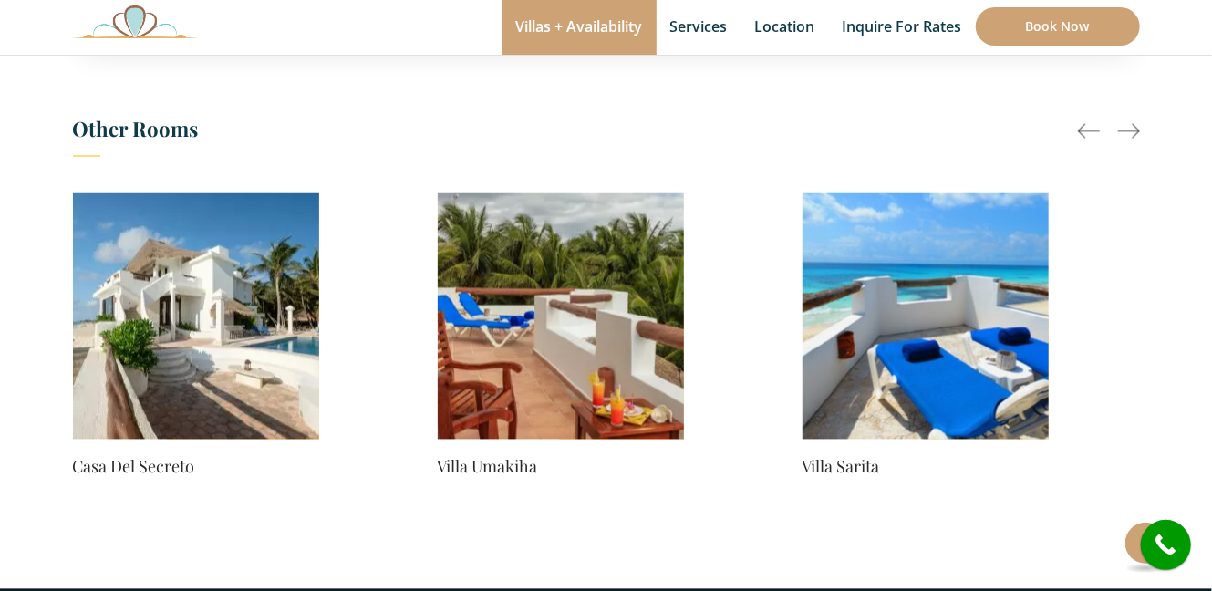
scroll to position [1492, 0]
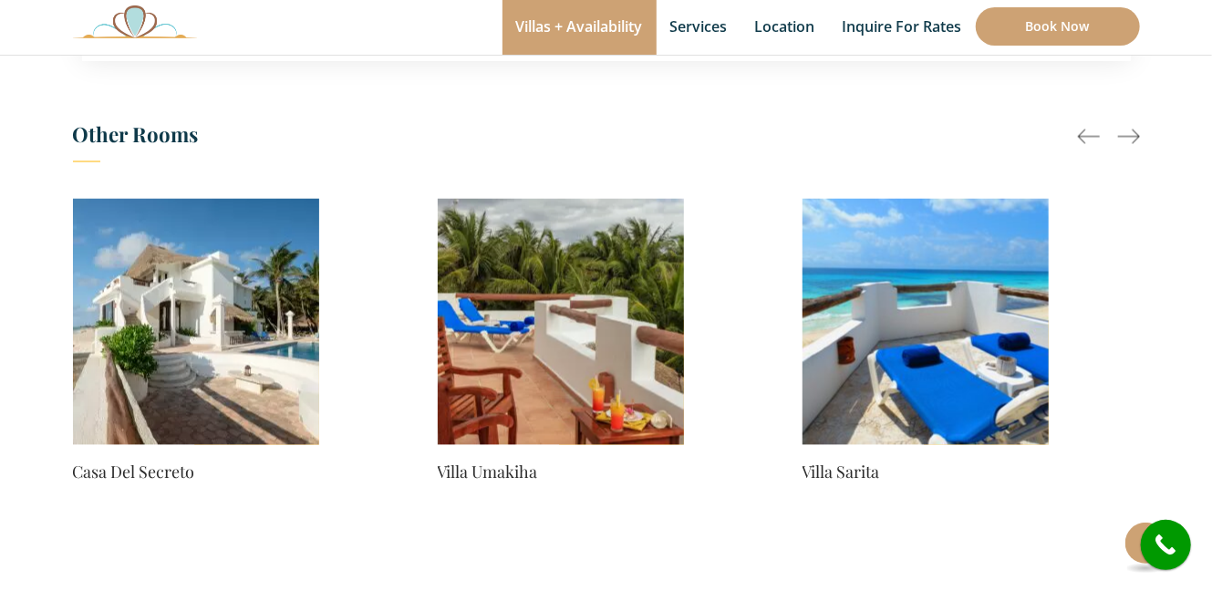
click at [1124, 134] on div at bounding box center [1129, 137] width 22 height 22
click at [1127, 137] on div at bounding box center [1129, 137] width 22 height 22
click at [1127, 139] on div at bounding box center [1129, 137] width 22 height 22
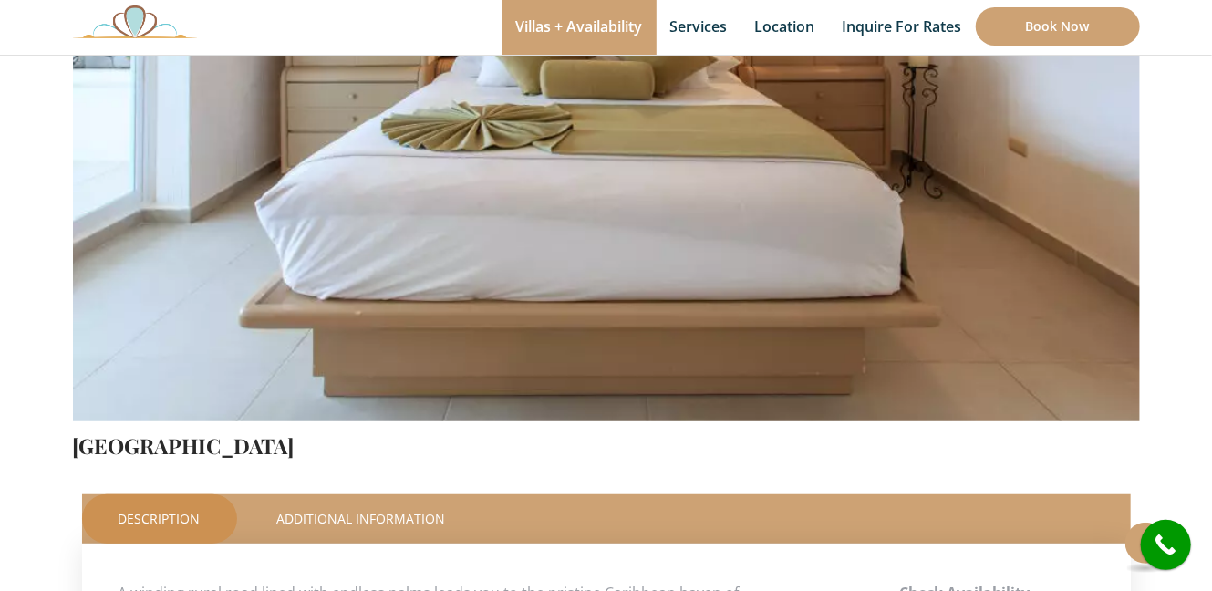
scroll to position [0, 0]
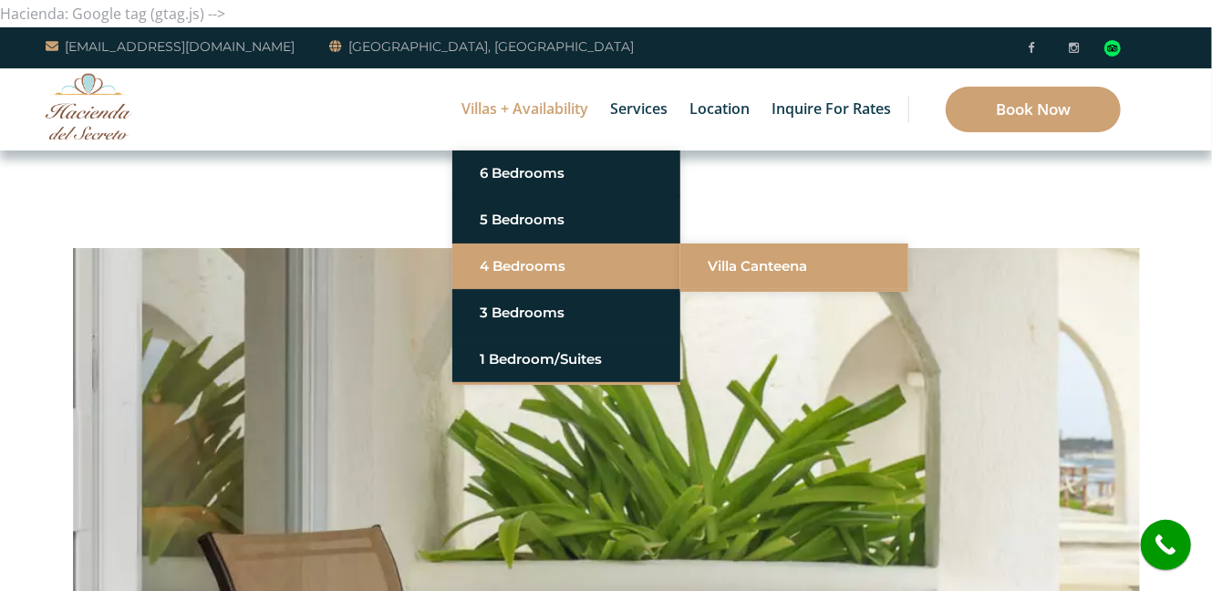
click at [774, 265] on link "Villa Canteena" at bounding box center [794, 266] width 173 height 33
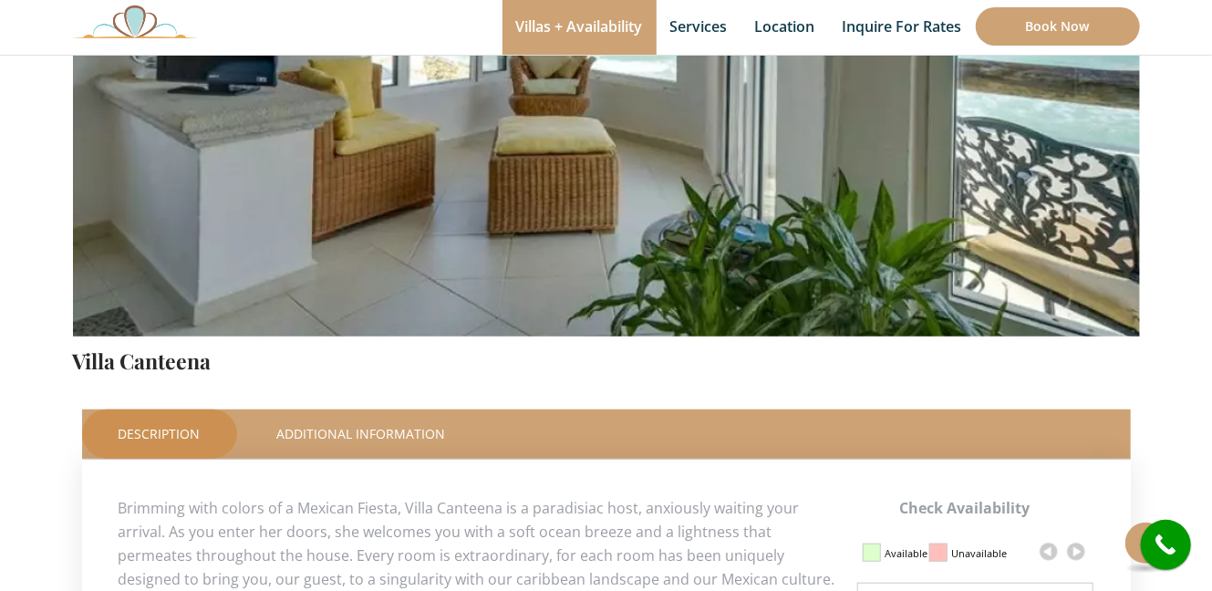
scroll to position [497, 0]
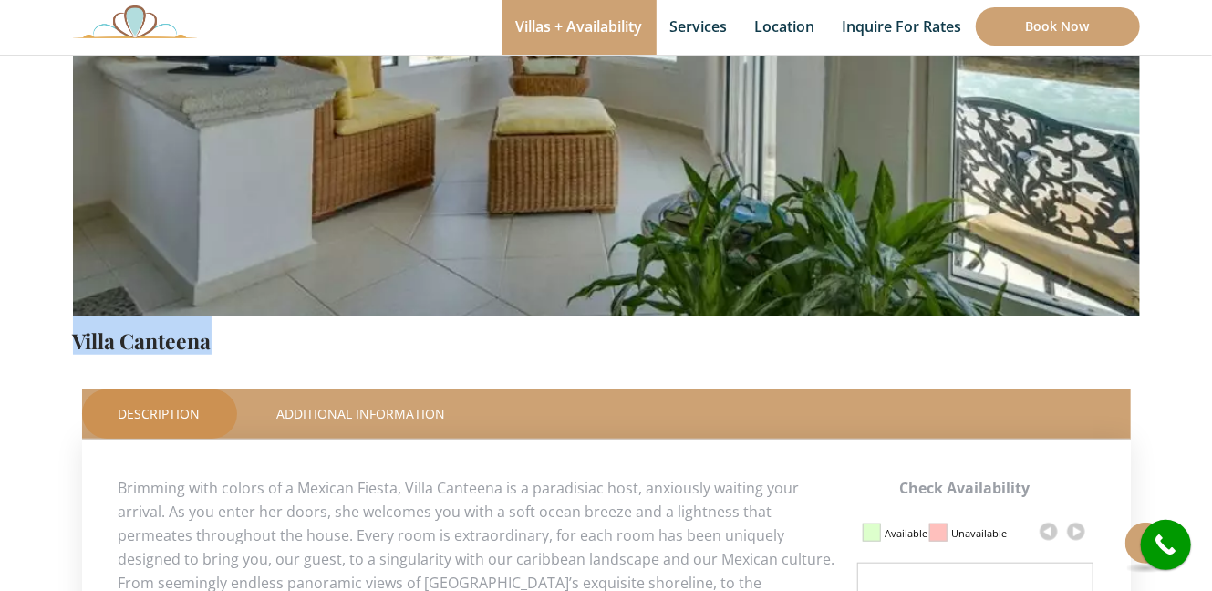
drag, startPoint x: 69, startPoint y: 342, endPoint x: 230, endPoint y: 345, distance: 160.6
click at [232, 345] on div "Check Availability This Room [GEOGRAPHIC_DATA] Price Starting From: $1,065.0 Ni…" at bounding box center [606, 521] width 1095 height 1540
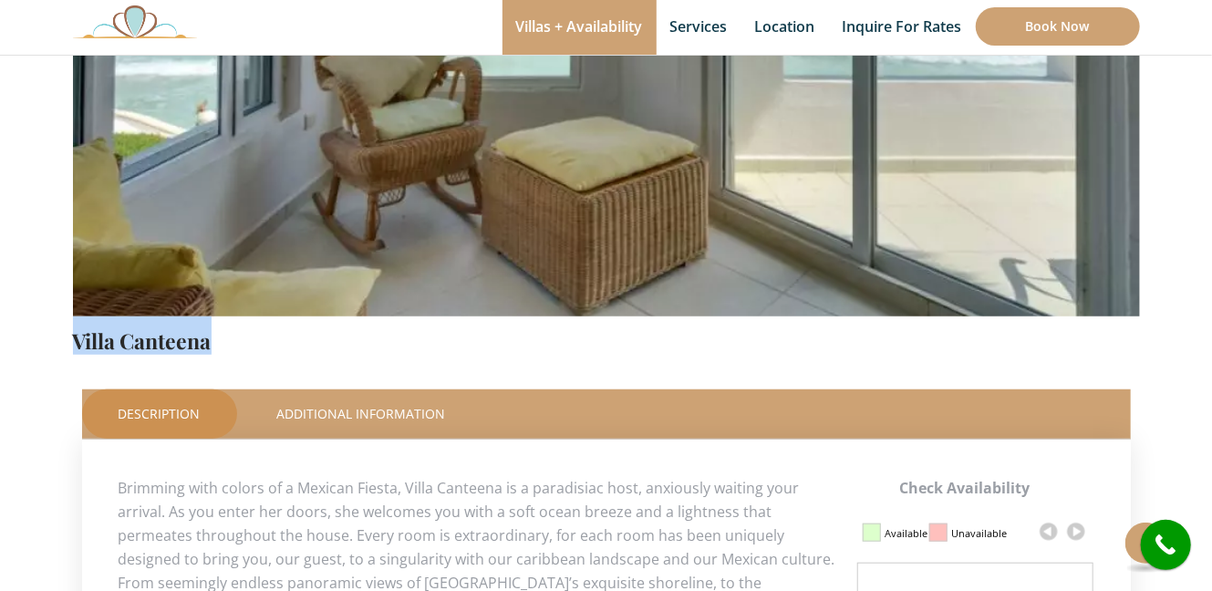
scroll to position [68, 0]
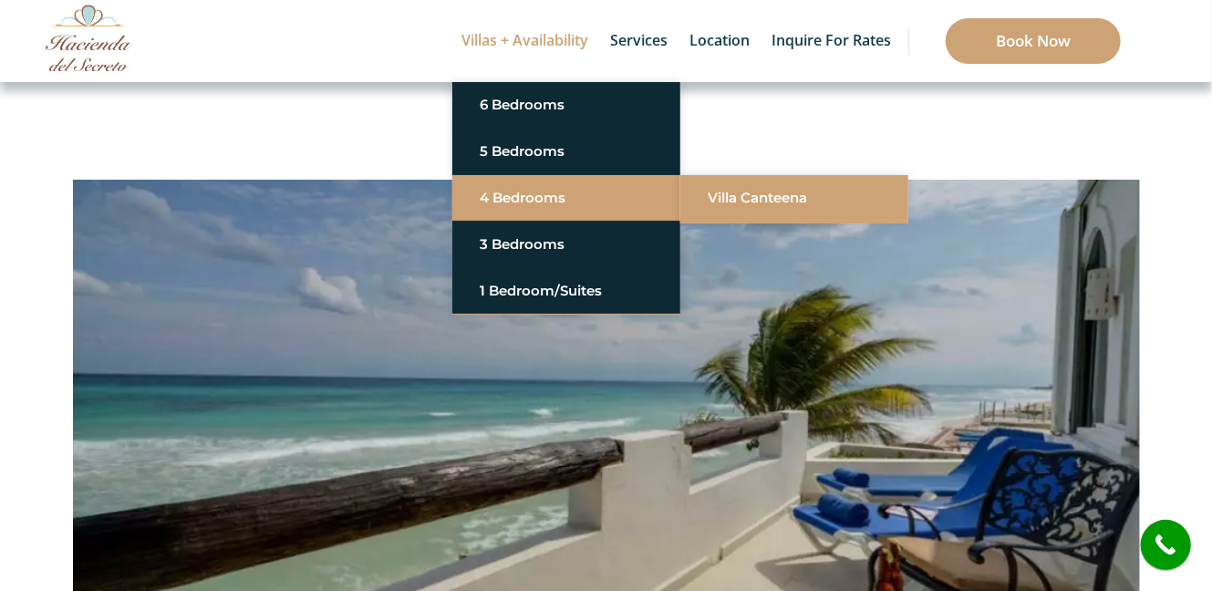
click at [772, 201] on link "Villa Canteena" at bounding box center [794, 198] width 173 height 33
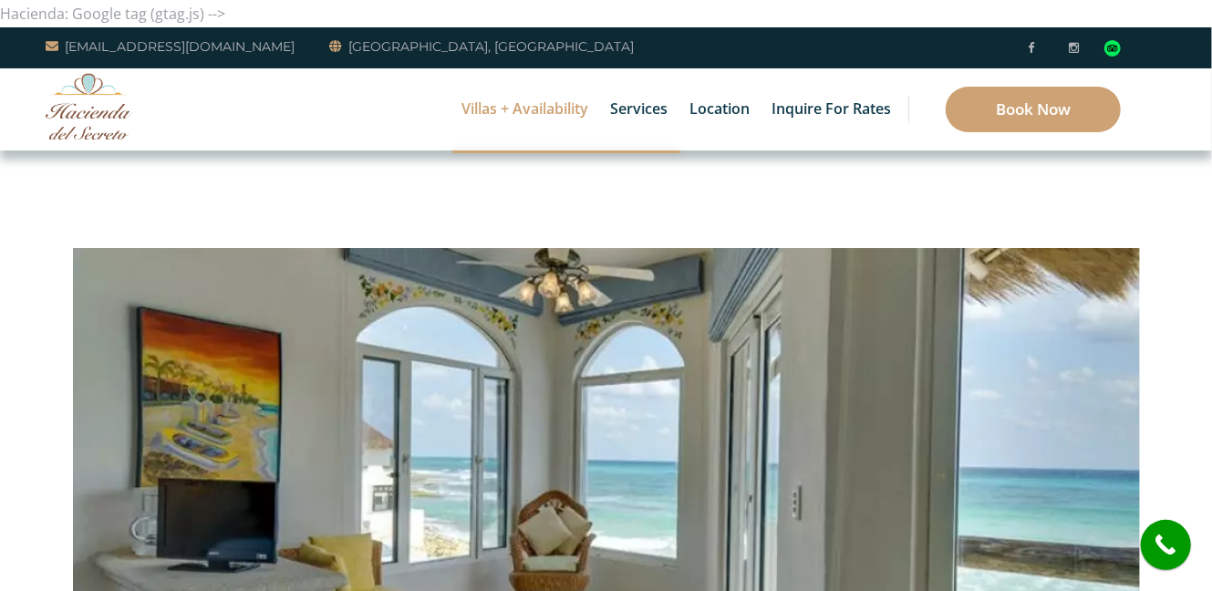
click at [893, 504] on img at bounding box center [606, 463] width 1067 height 712
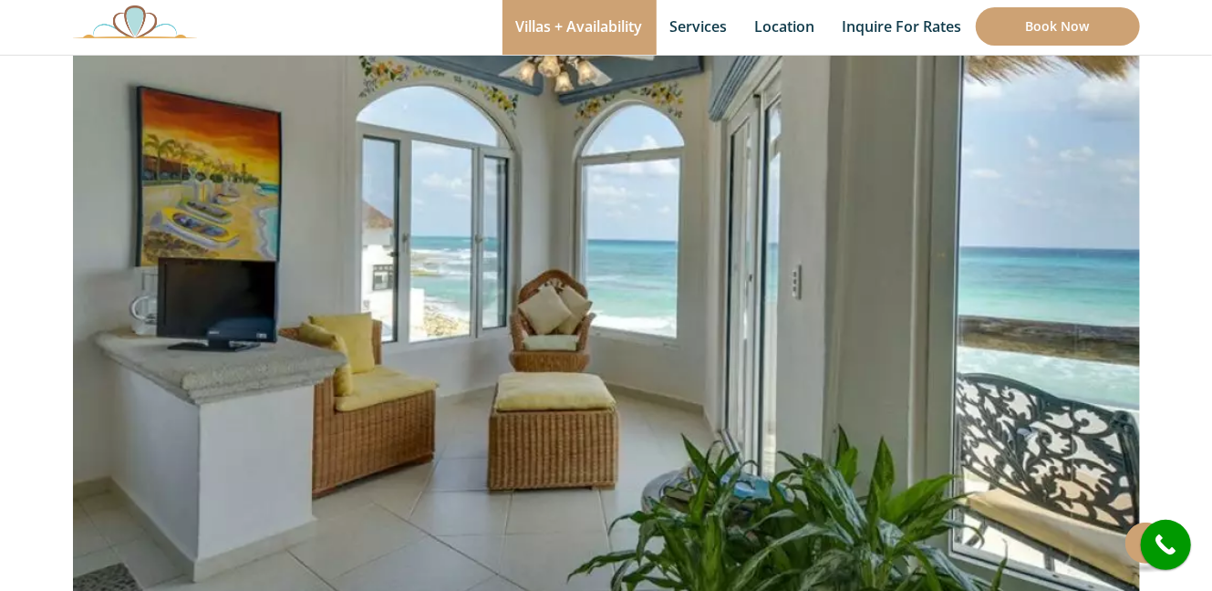
scroll to position [248, 0]
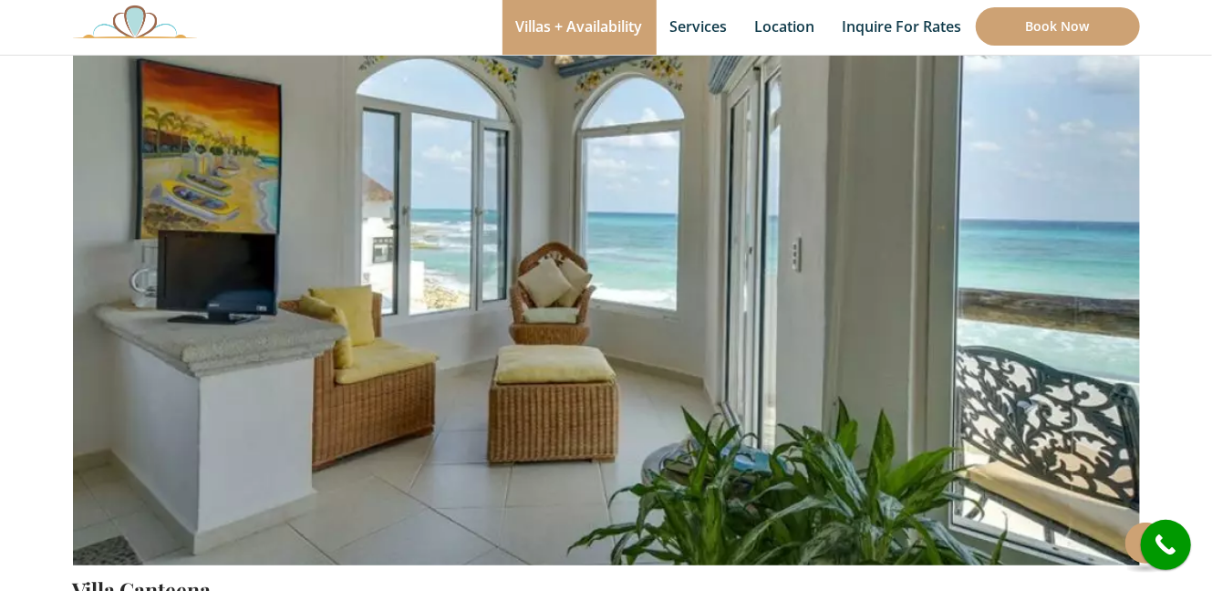
click at [811, 381] on img at bounding box center [606, 215] width 1067 height 712
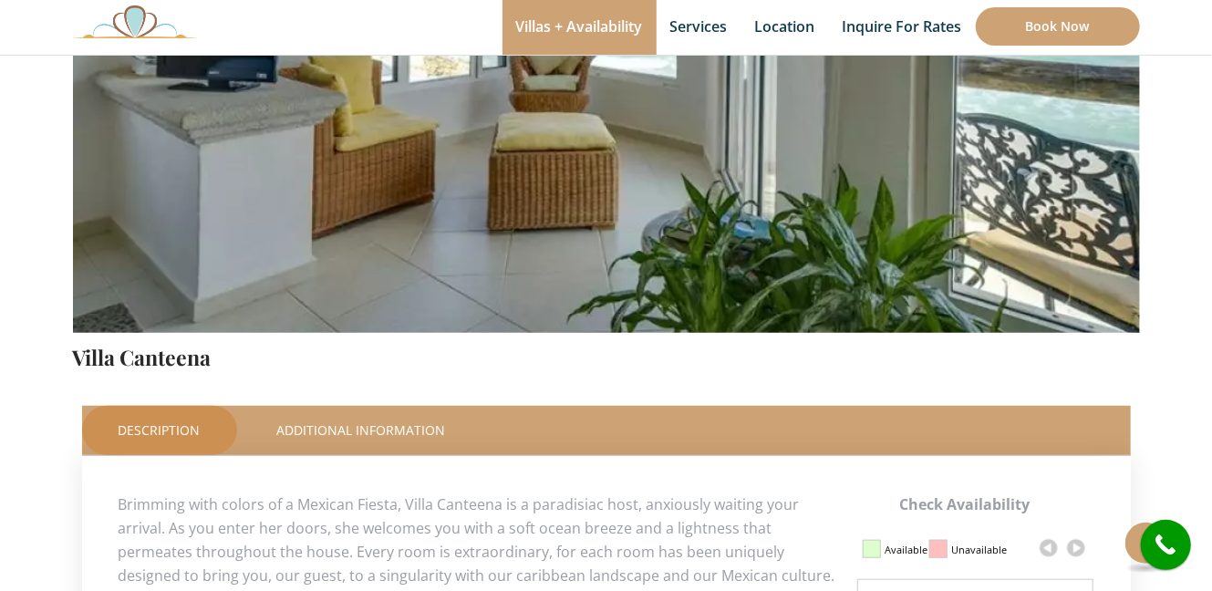
scroll to position [497, 0]
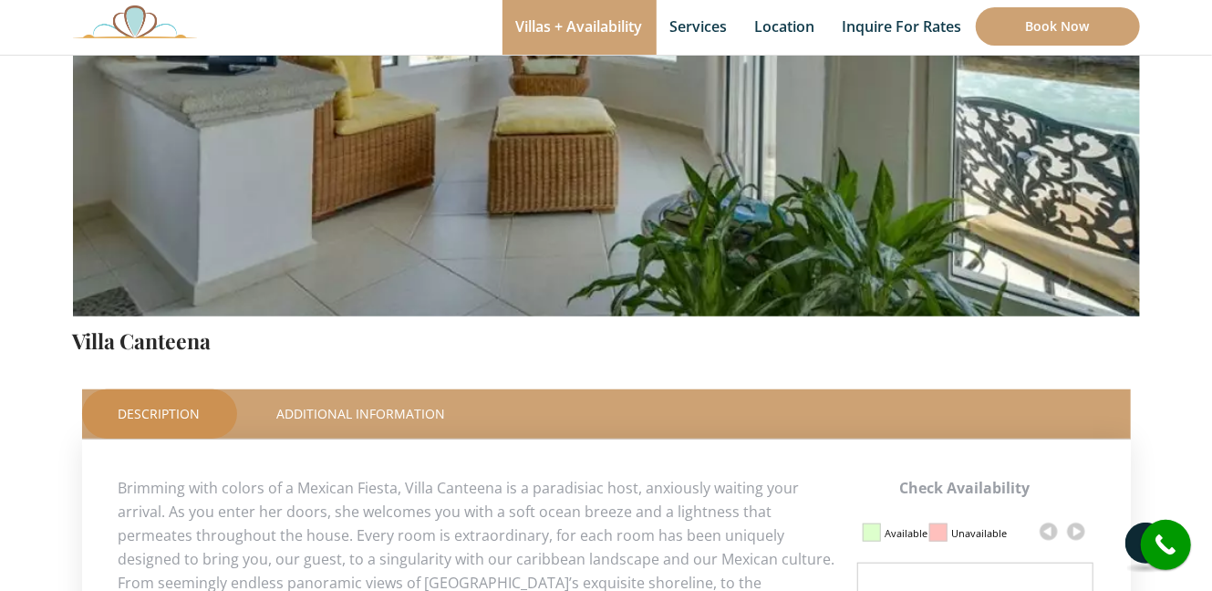
click at [1132, 540] on button at bounding box center [1147, 544] width 42 height 42
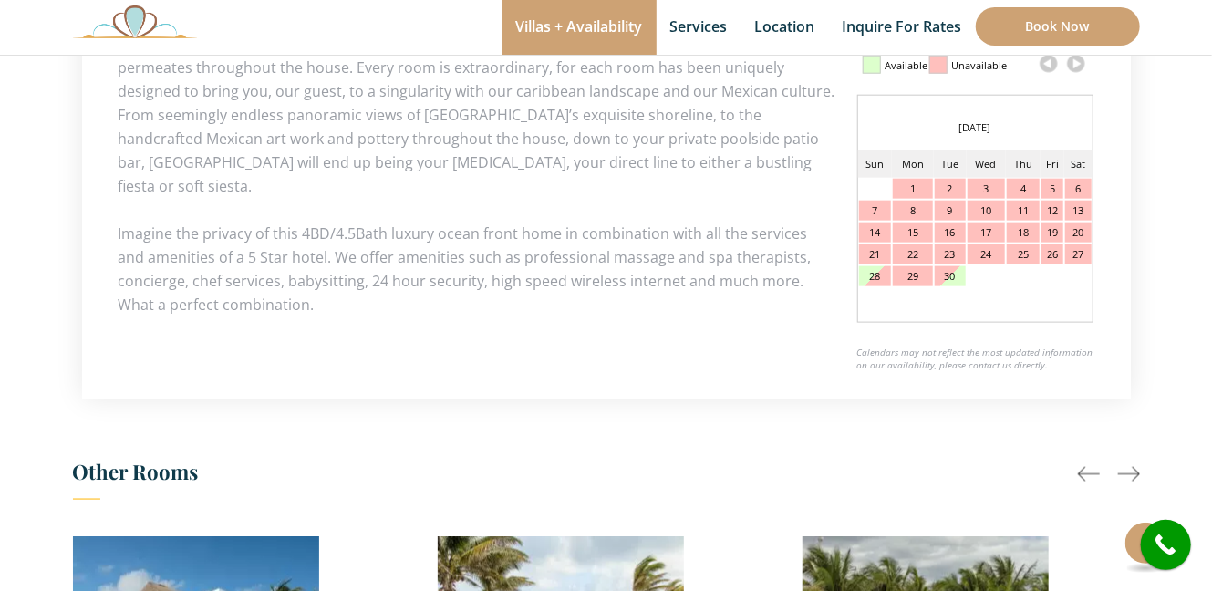
scroll to position [914, 0]
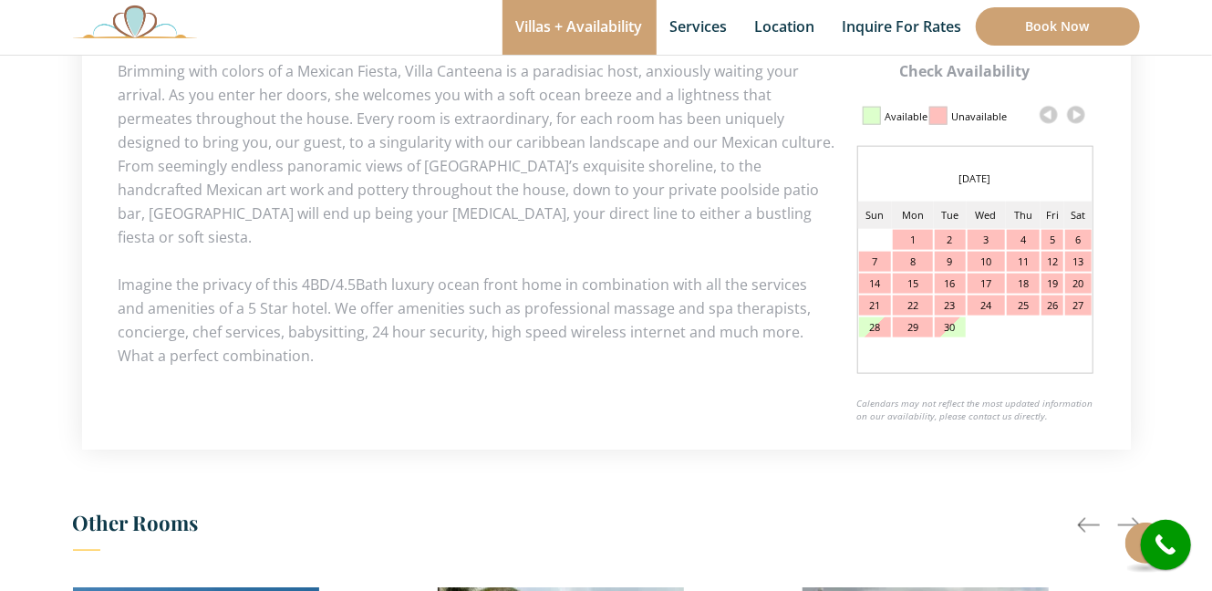
click at [1070, 108] on link at bounding box center [1076, 114] width 27 height 27
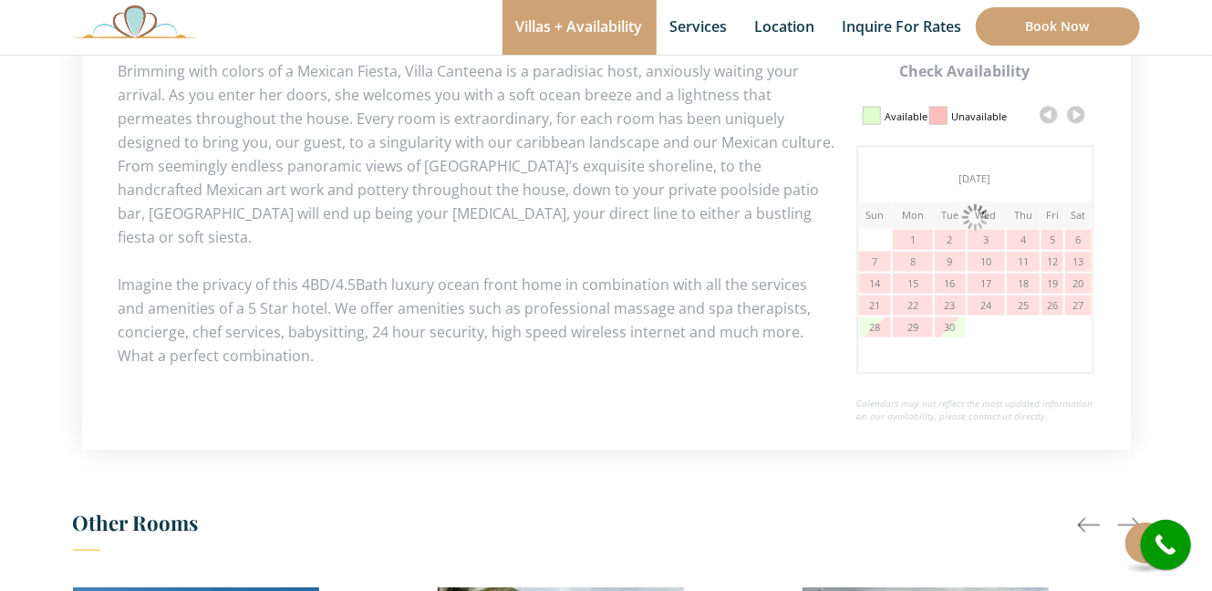
click at [1074, 109] on link at bounding box center [1076, 114] width 27 height 27
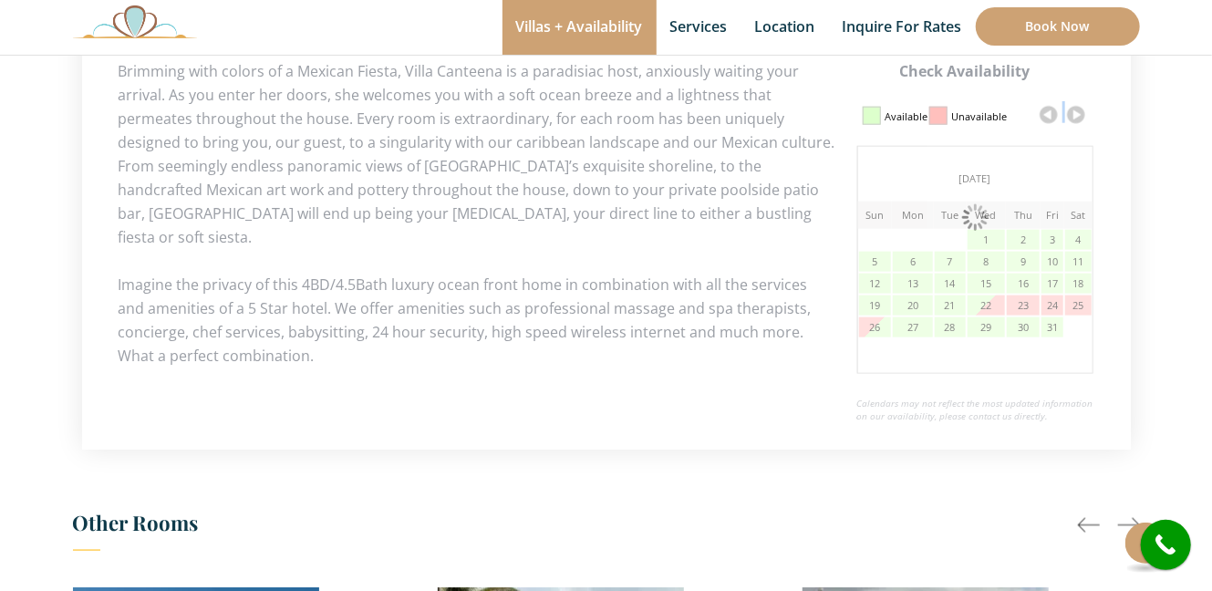
click at [1074, 109] on link at bounding box center [1076, 114] width 27 height 27
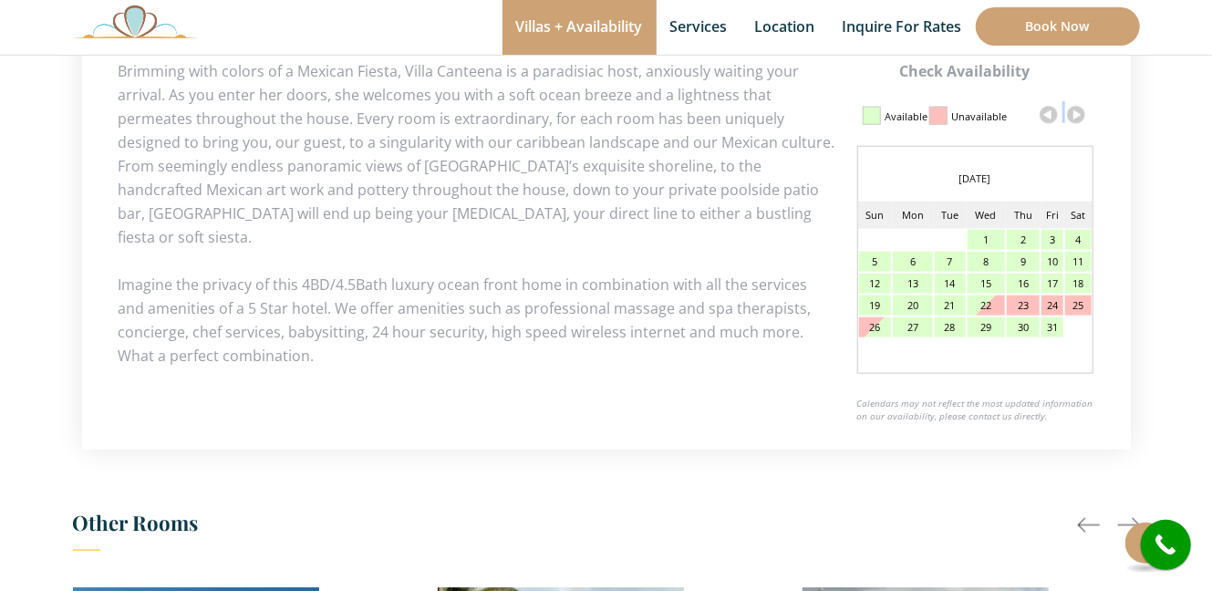
click at [1074, 109] on link at bounding box center [1076, 114] width 27 height 27
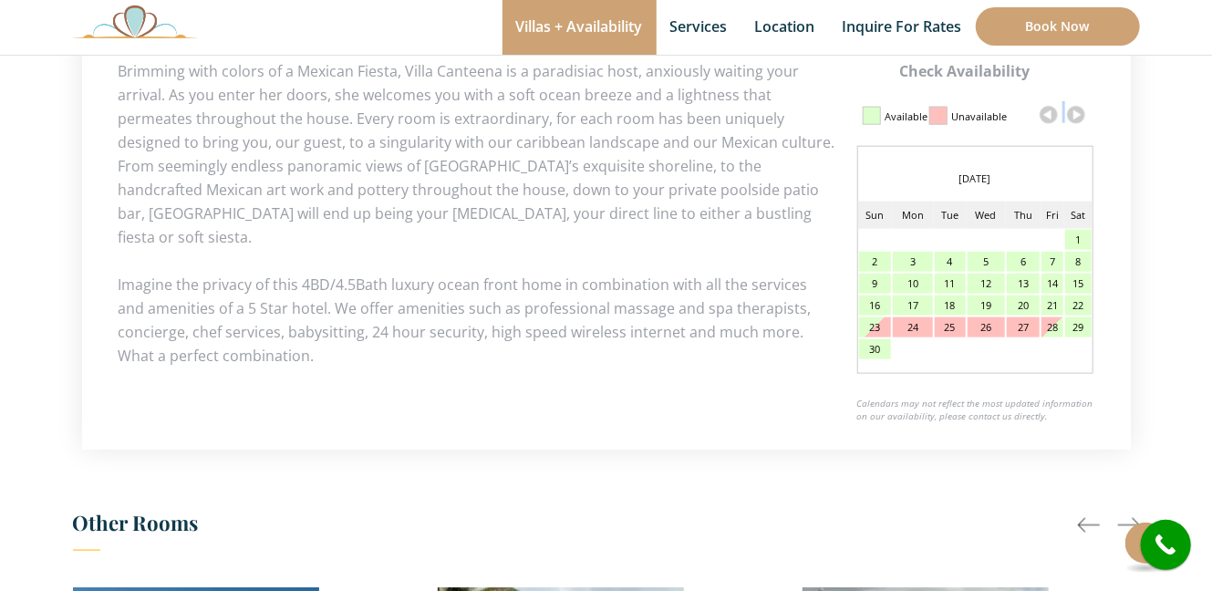
click at [1074, 109] on link at bounding box center [1076, 114] width 27 height 27
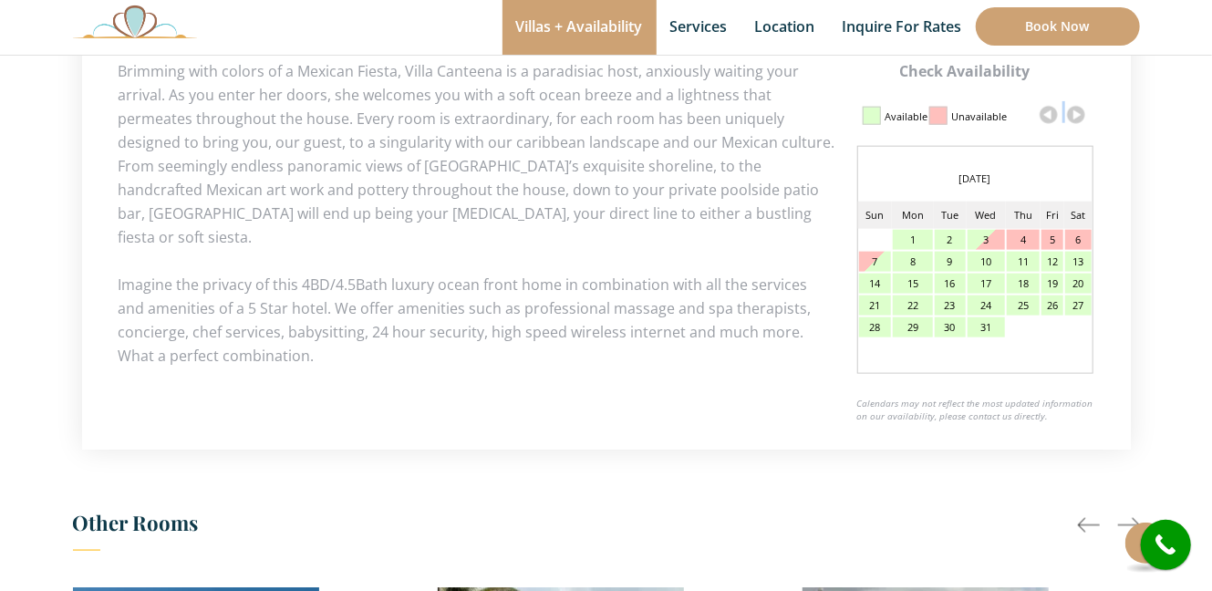
click at [1081, 114] on link at bounding box center [1076, 114] width 27 height 27
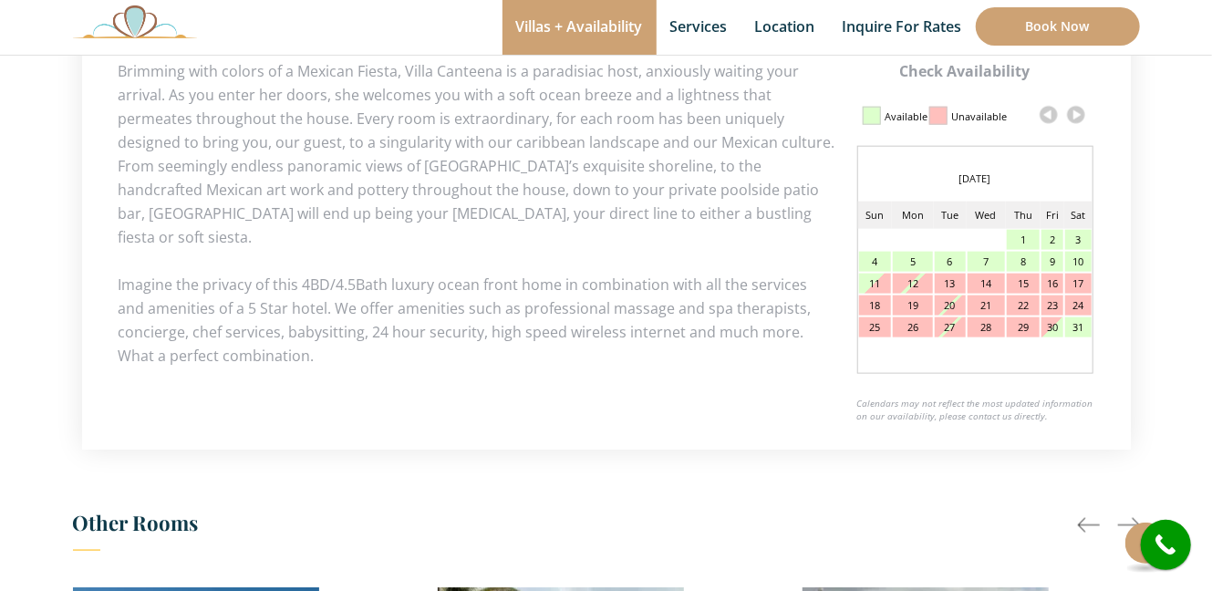
click at [1081, 114] on link at bounding box center [1076, 114] width 27 height 27
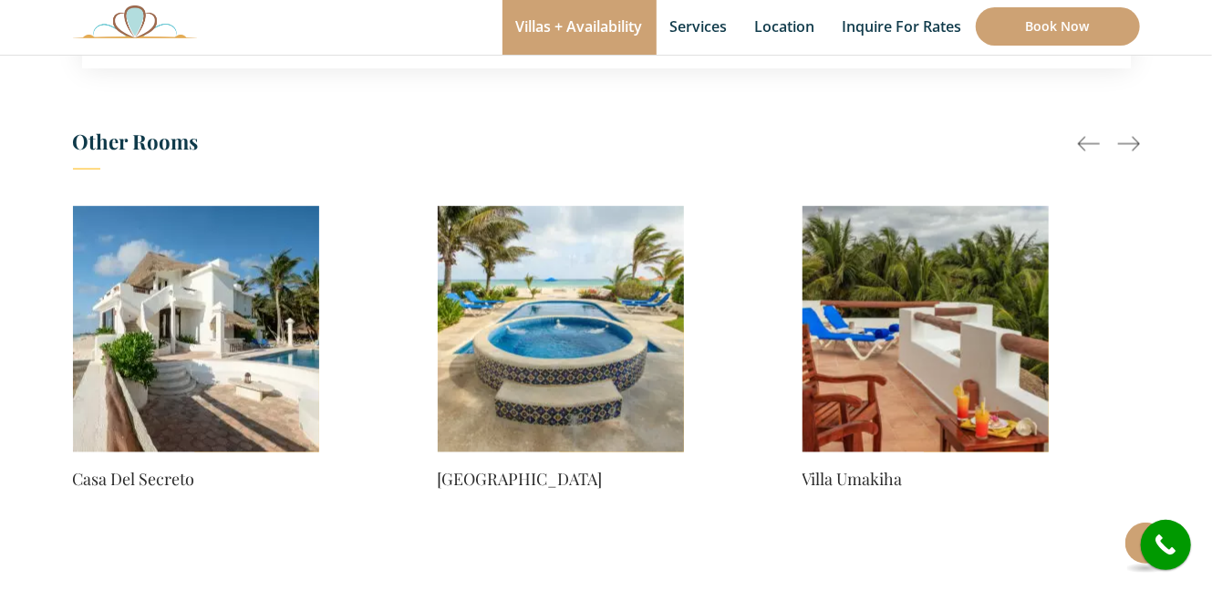
scroll to position [1266, 0]
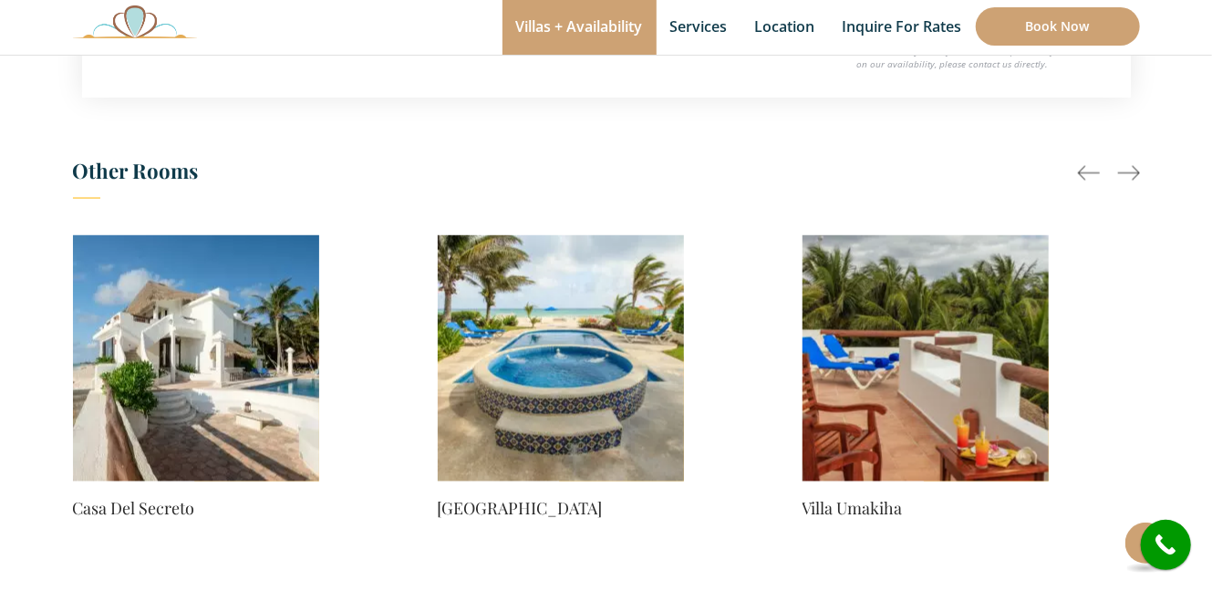
click at [1131, 160] on h3 "Other Rooms" at bounding box center [606, 175] width 1067 height 47
click at [1133, 162] on div at bounding box center [1129, 173] width 22 height 22
click at [1086, 162] on div at bounding box center [1089, 173] width 22 height 22
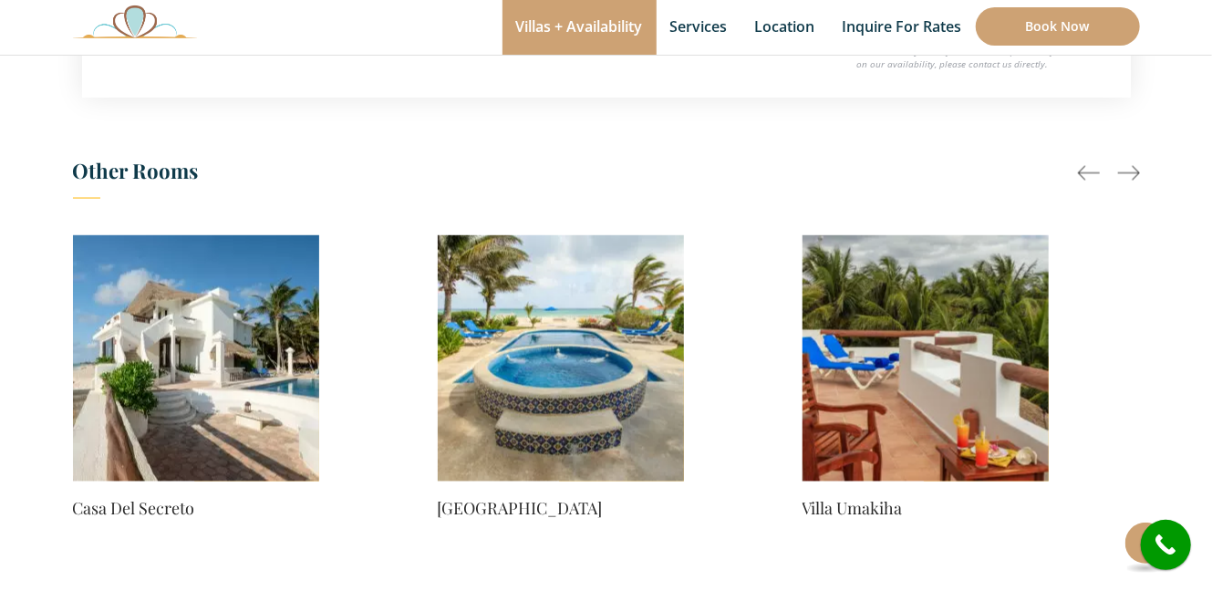
click at [1086, 162] on div at bounding box center [1089, 173] width 22 height 22
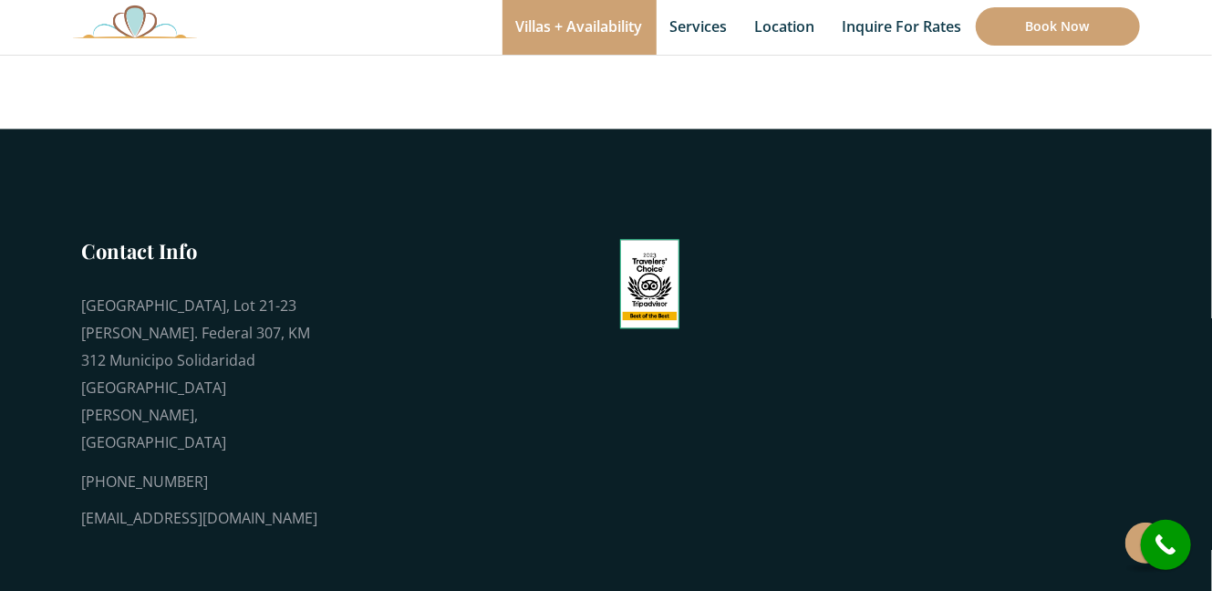
scroll to position [1780, 0]
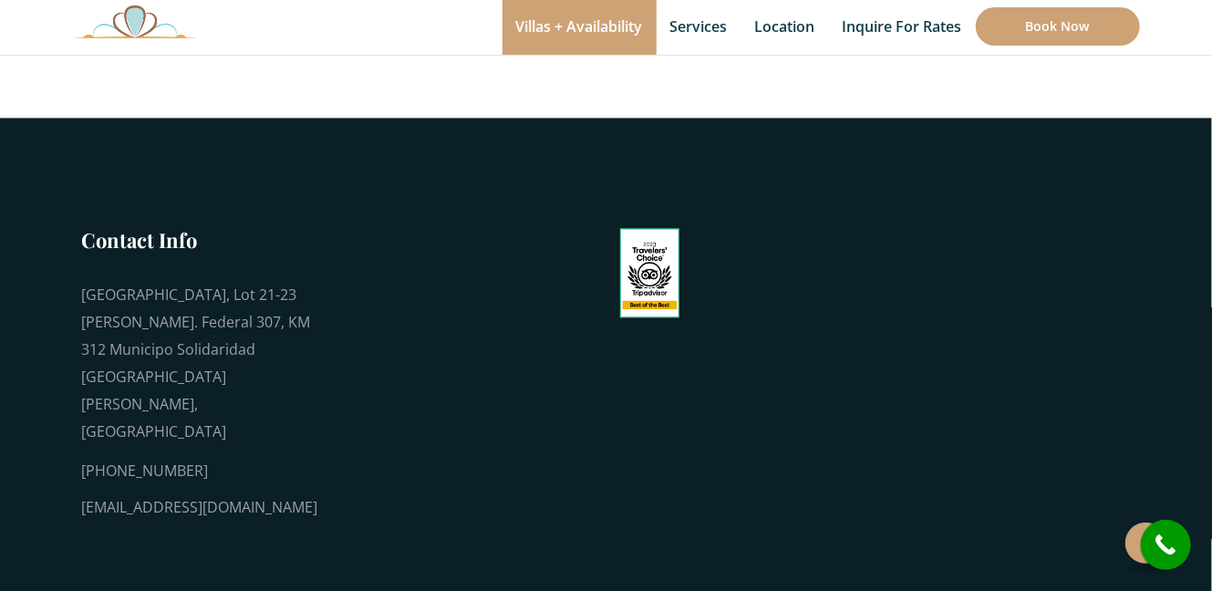
drag, startPoint x: 328, startPoint y: 435, endPoint x: 79, endPoint y: 436, distance: 249.0
click at [79, 436] on div "Contact Info [GEOGRAPHIC_DATA], Lot 21-23 [PERSON_NAME]. Federal 307, KM 312 Mu…" at bounding box center [196, 387] width 274 height 322
copy div "[EMAIL_ADDRESS][DOMAIN_NAME]"
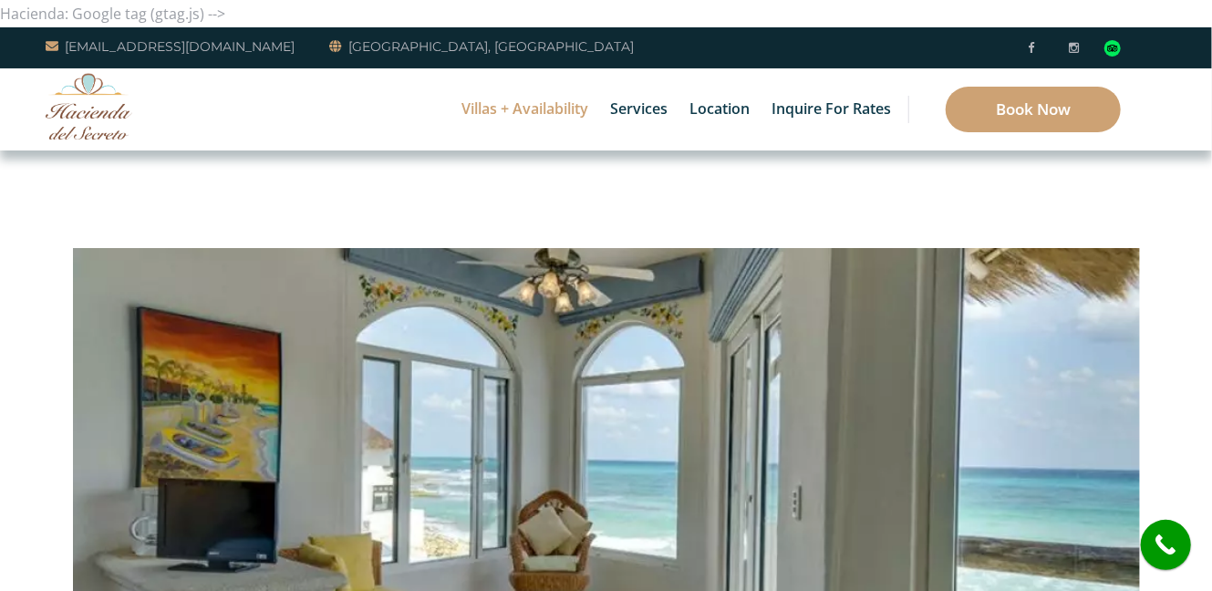
scroll to position [394, 0]
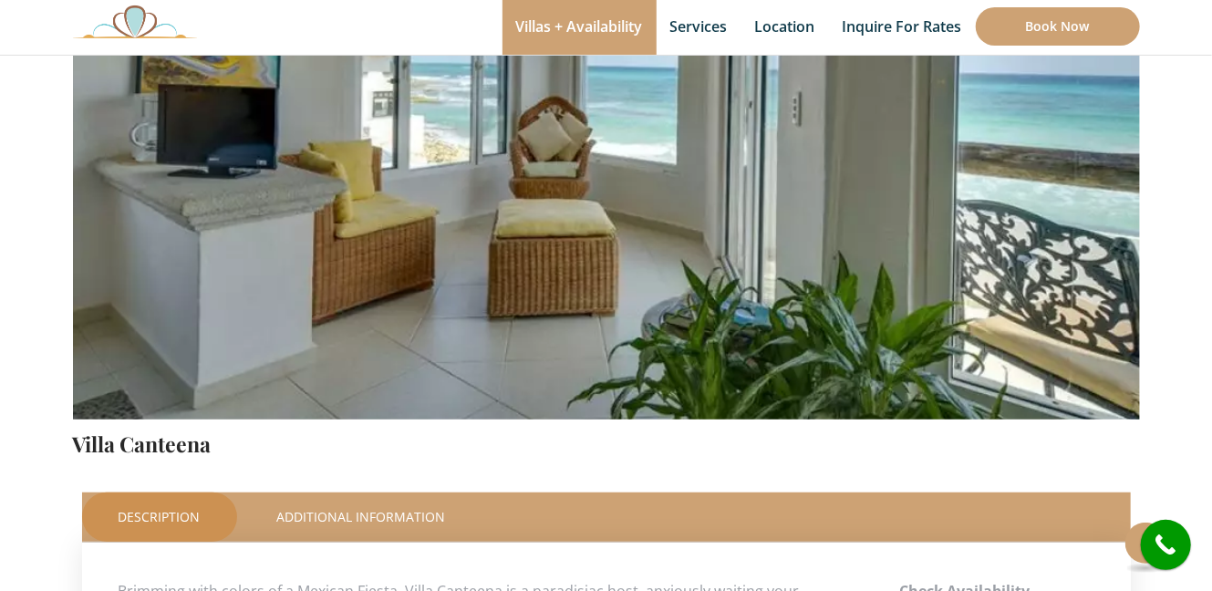
click at [914, 236] on img at bounding box center [606, 69] width 1067 height 712
click at [838, 369] on img at bounding box center [606, 69] width 1067 height 712
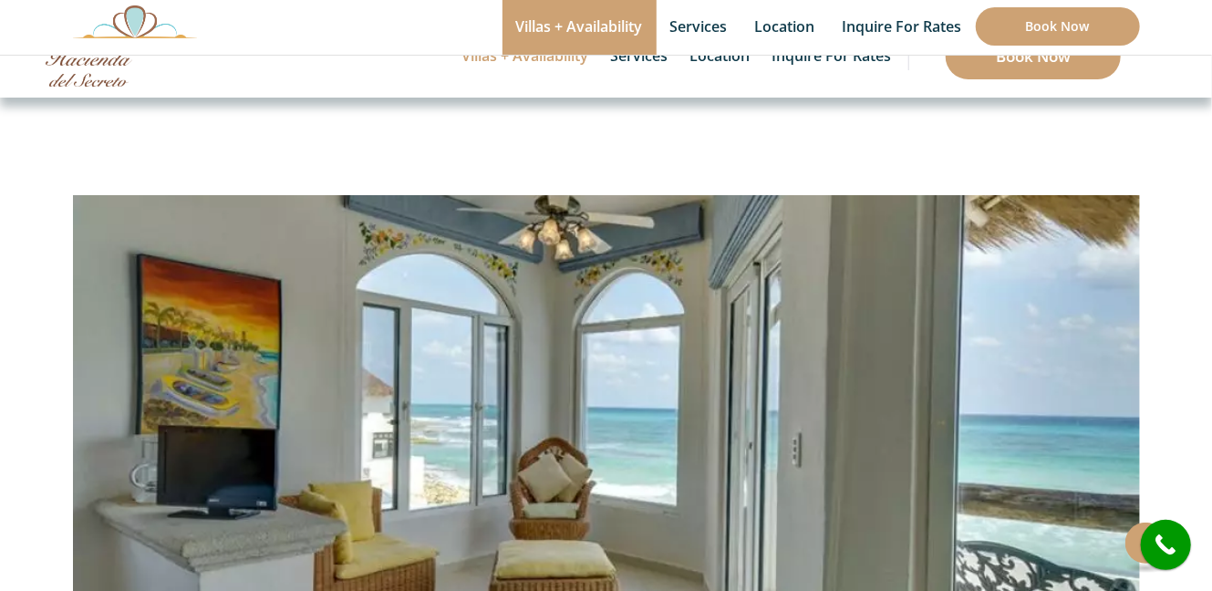
scroll to position [0, 0]
